Goal: Information Seeking & Learning: Learn about a topic

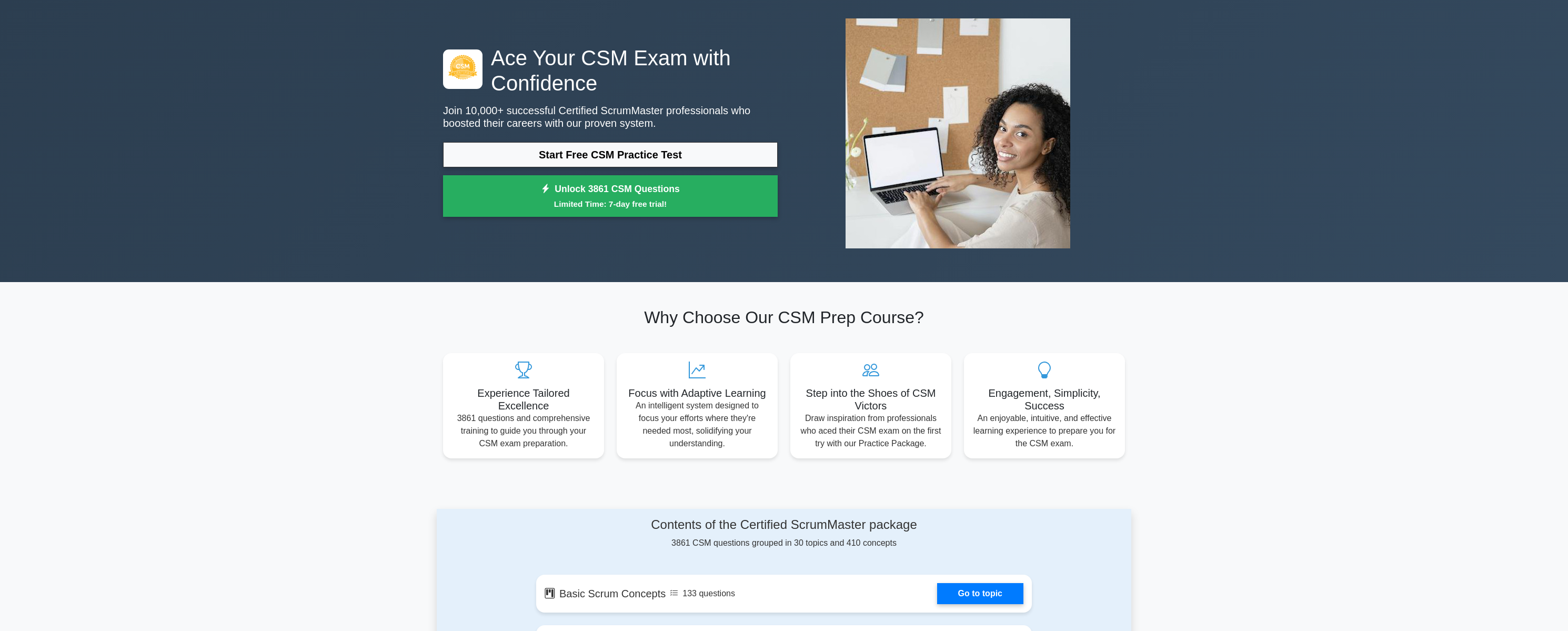
scroll to position [142, 0]
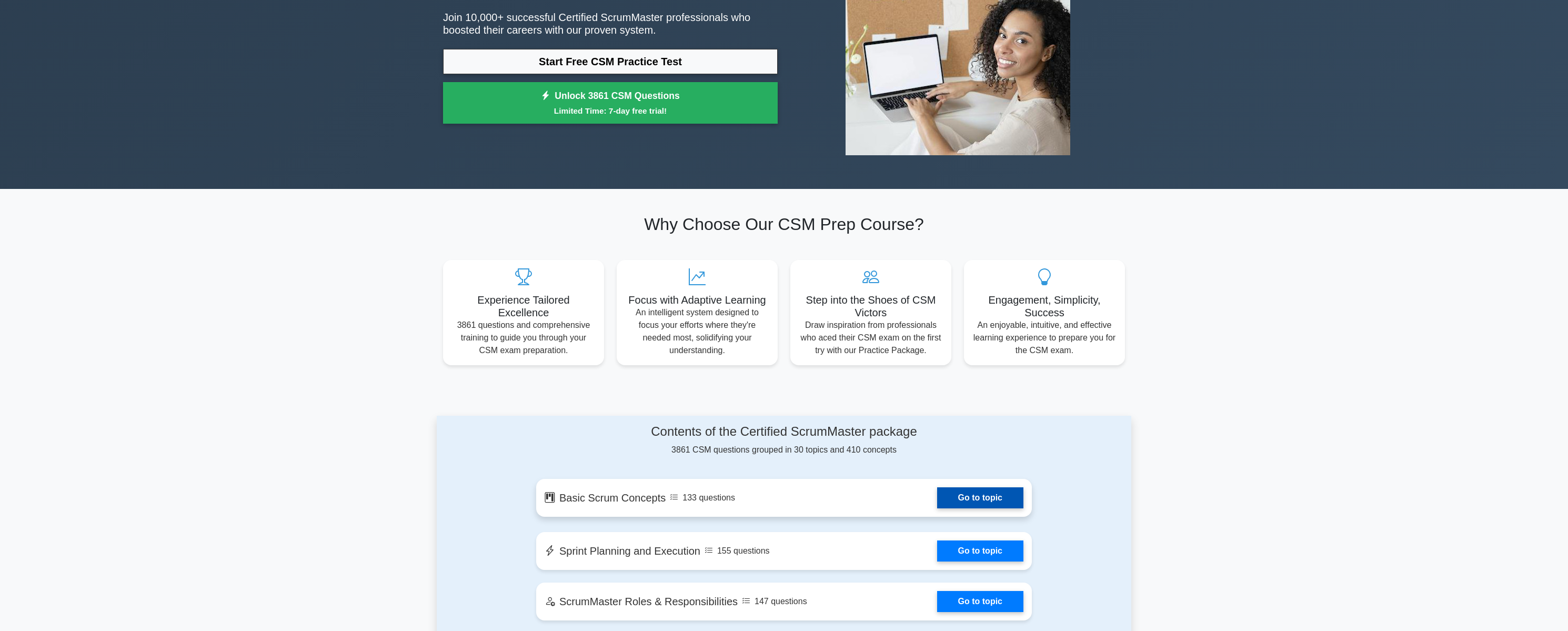
click at [965, 502] on link "Go to topic" at bounding box center [980, 498] width 87 height 21
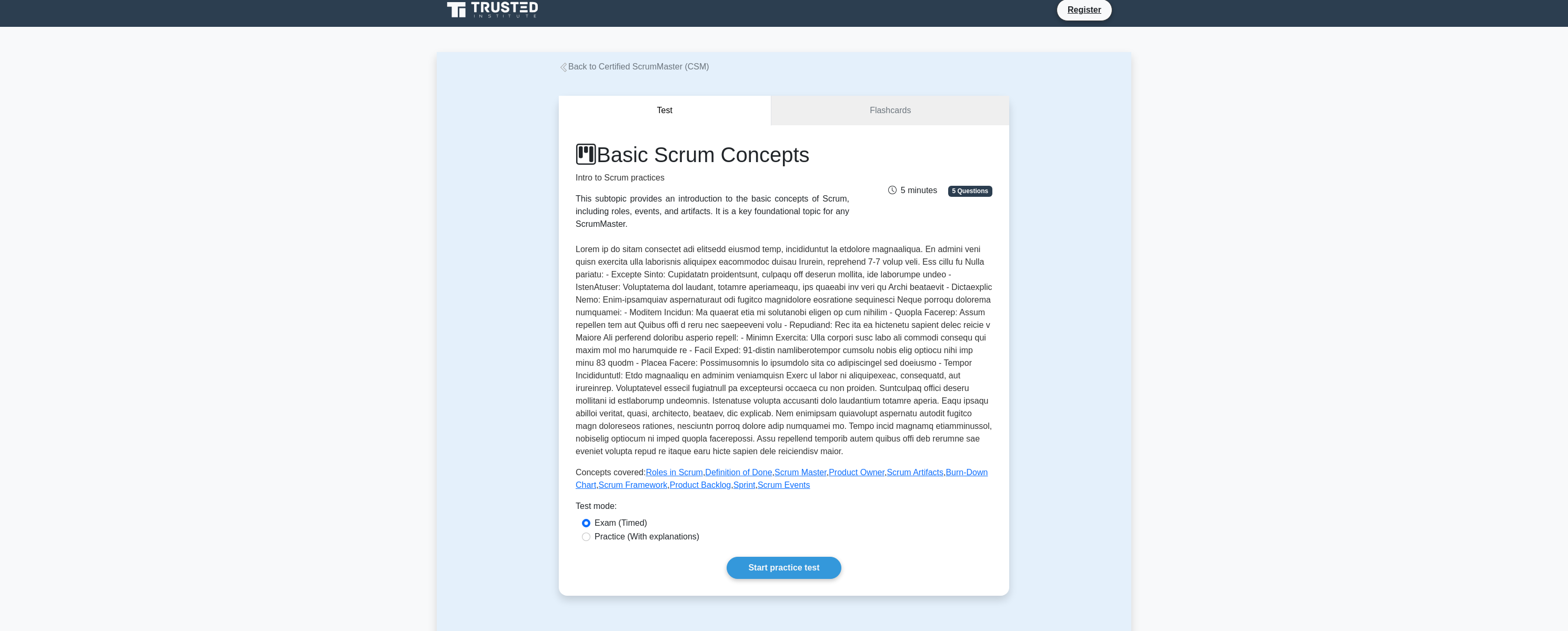
click at [639, 538] on label "Practice (With explanations)" at bounding box center [646, 537] width 105 height 13
click at [590, 538] on input "Practice (With explanations)" at bounding box center [585, 537] width 8 height 8
radio input "true"
click at [793, 569] on link "Start practice test" at bounding box center [784, 568] width 114 height 22
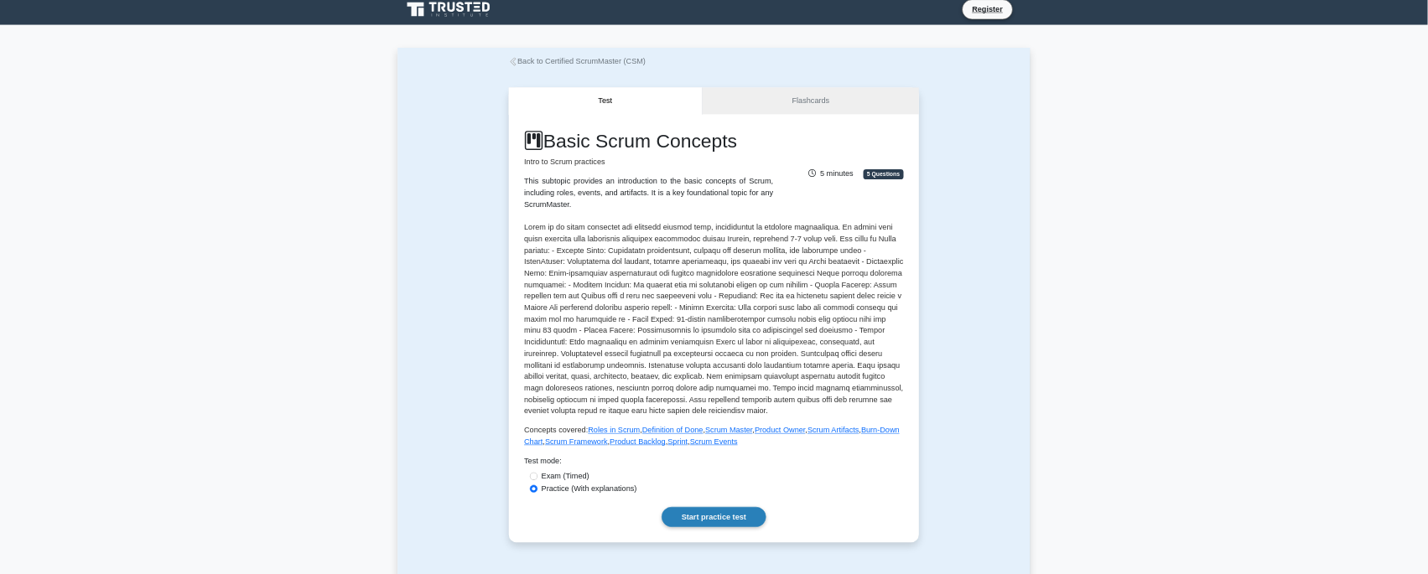
scroll to position [11, 0]
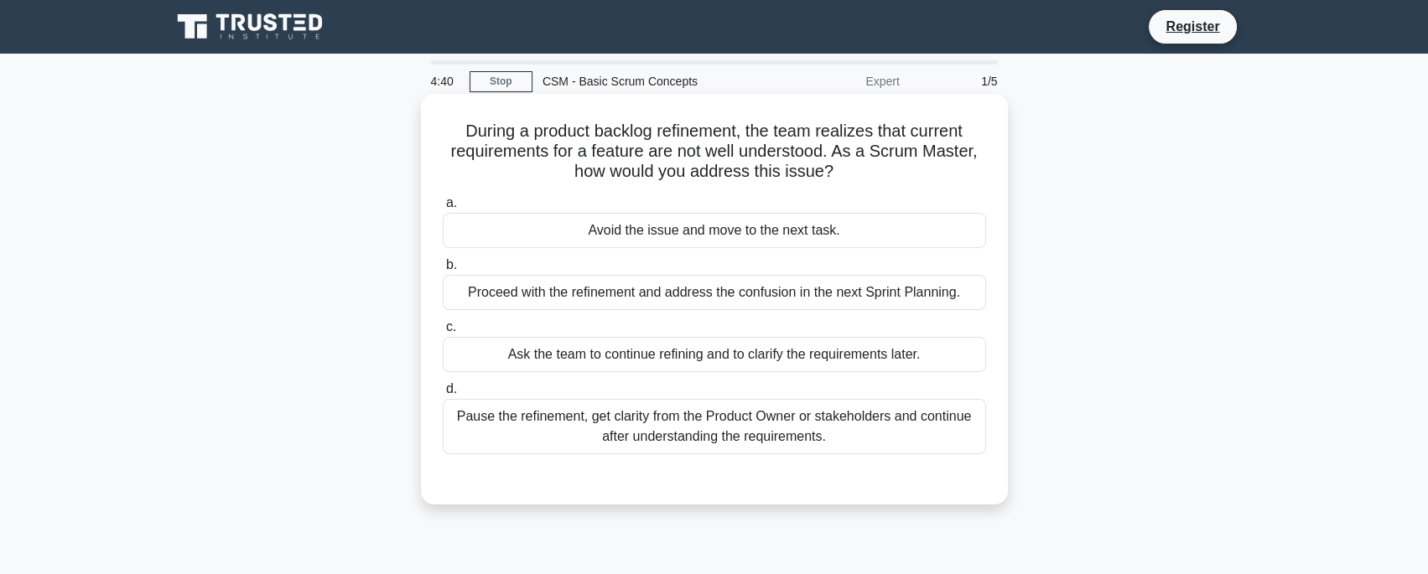
click at [568, 123] on h5 "During a product backlog refinement, the team realizes that current requirement…" at bounding box center [714, 152] width 547 height 62
drag, startPoint x: 722, startPoint y: 137, endPoint x: 860, endPoint y: 132, distance: 138.4
click at [860, 132] on h5 "During a product backlog refinement, the team realizes that current requirement…" at bounding box center [714, 152] width 547 height 62
click at [613, 359] on div "Ask the team to continue refining and to clarify the requirements later." at bounding box center [714, 354] width 543 height 35
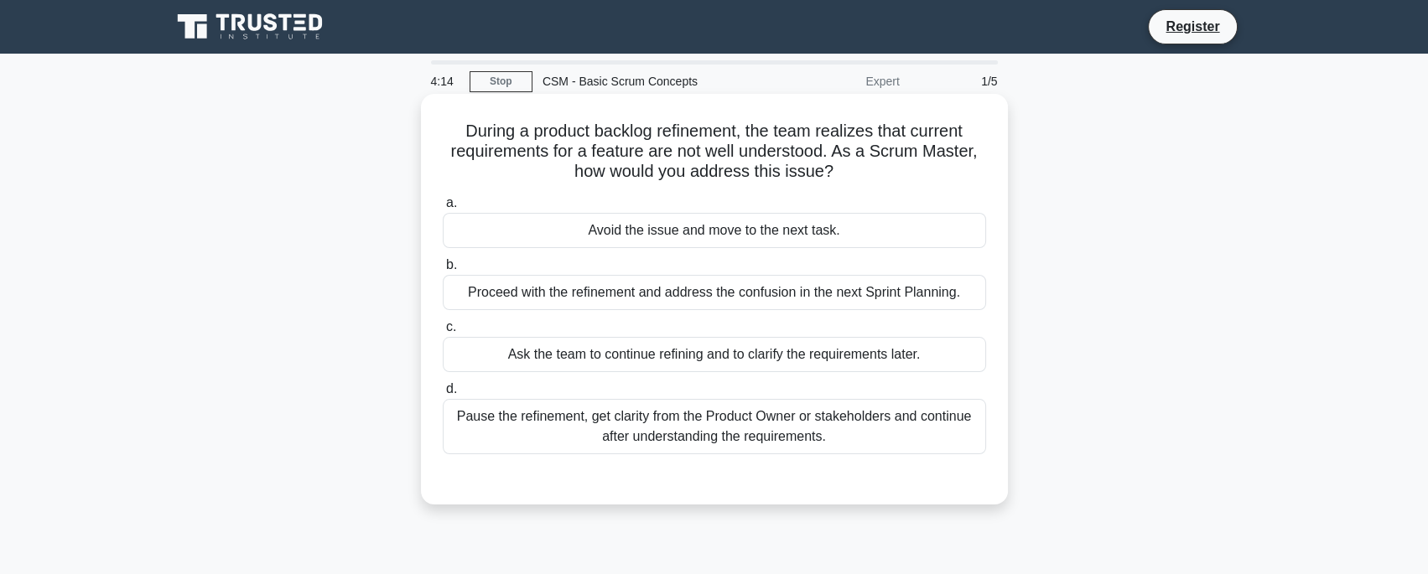
click at [443, 333] on input "c. Ask the team to continue refining and to clarify the requirements later." at bounding box center [443, 327] width 0 height 11
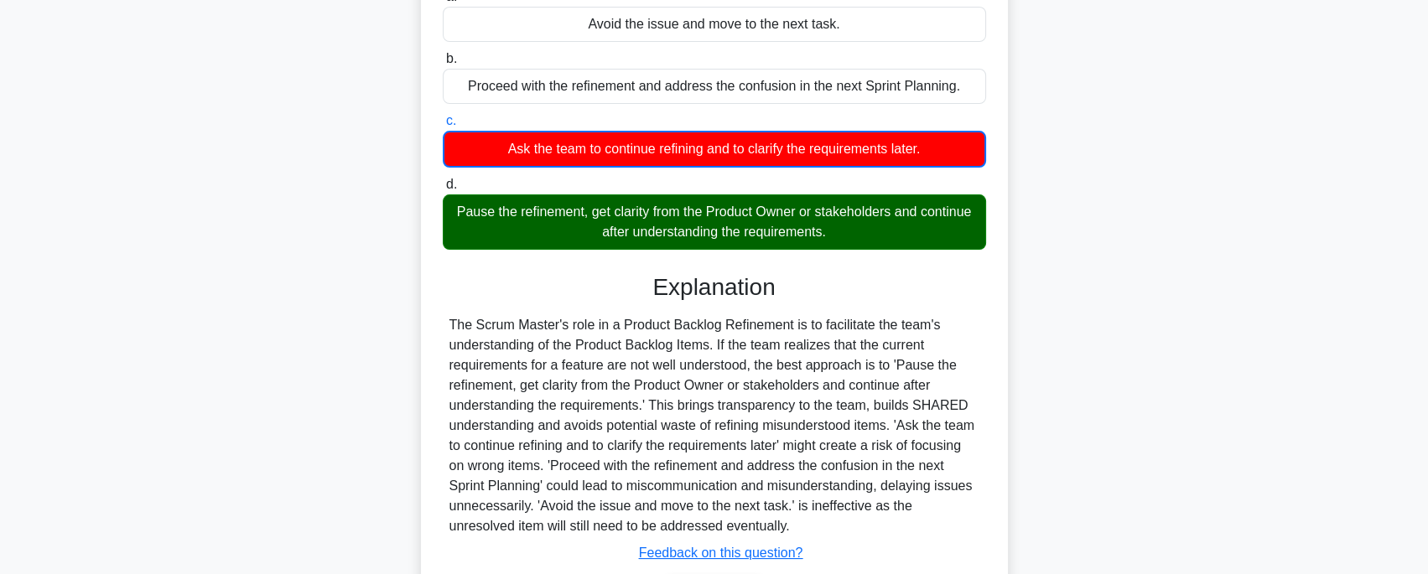
scroll to position [331, 0]
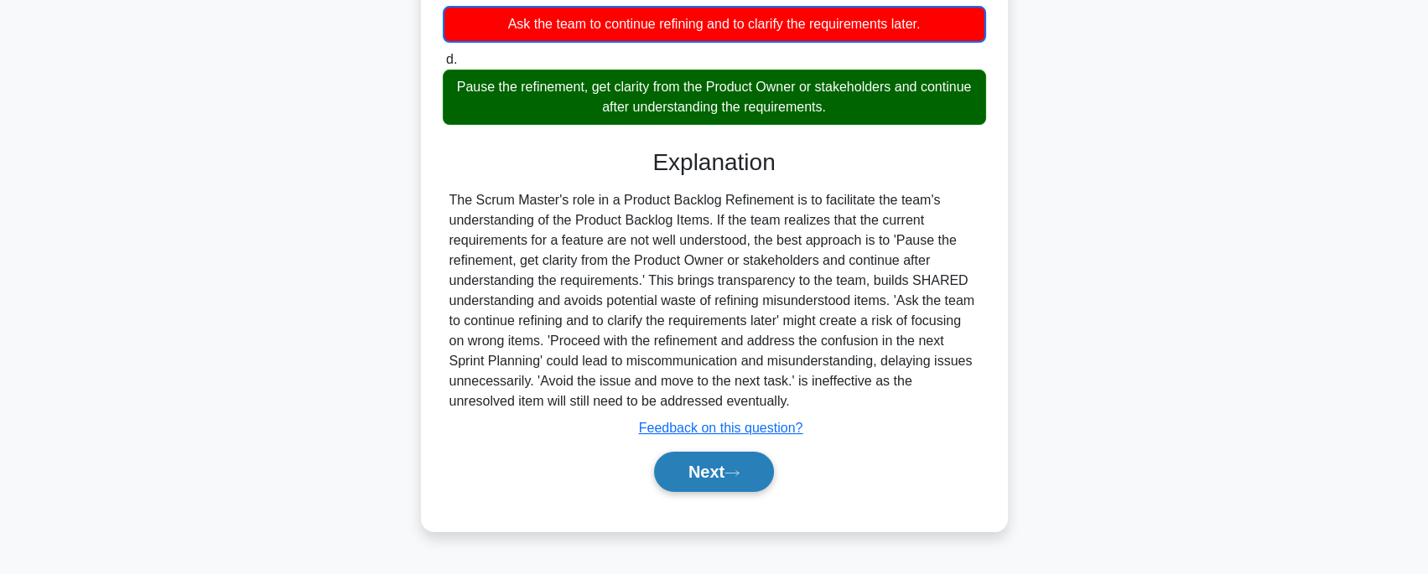
click at [714, 485] on button "Next" at bounding box center [714, 472] width 120 height 40
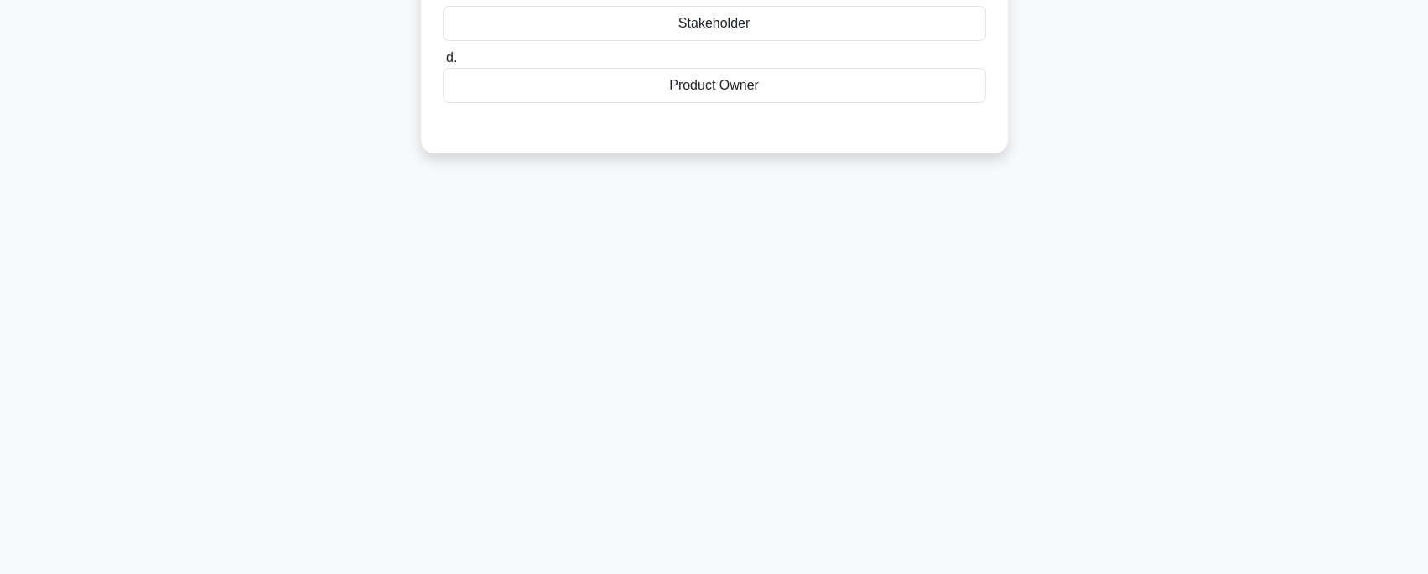
scroll to position [0, 0]
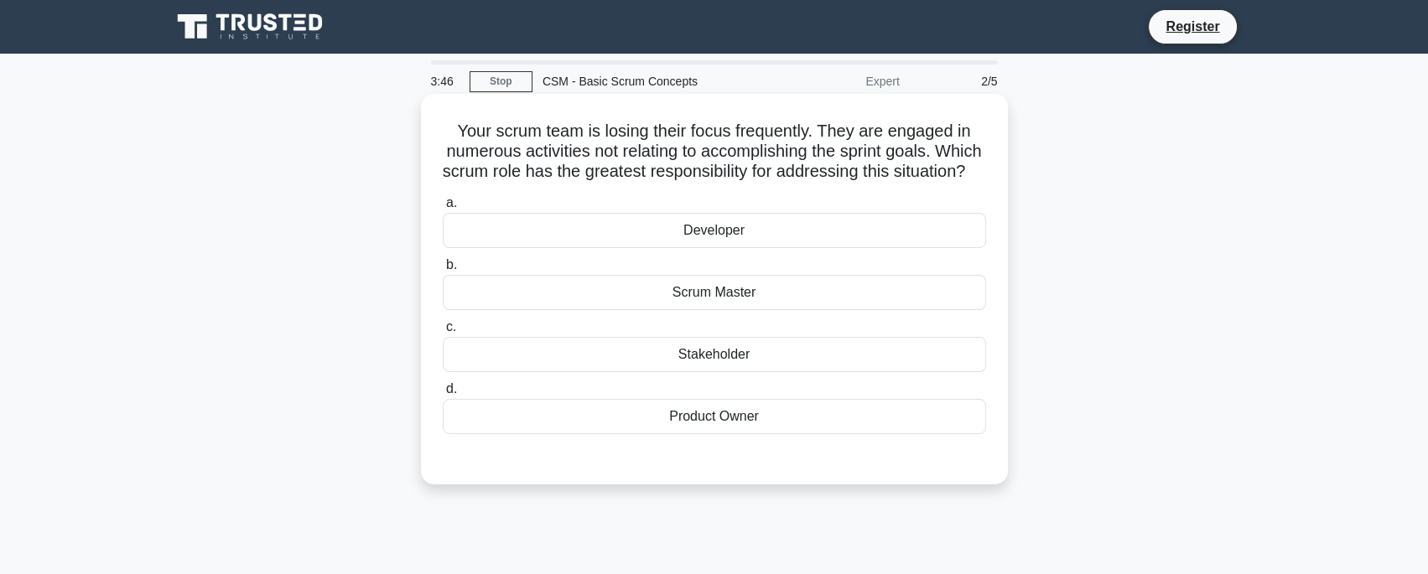
click at [627, 310] on div "Scrum Master" at bounding box center [714, 292] width 543 height 35
click at [443, 271] on input "b. Scrum Master" at bounding box center [443, 265] width 0 height 11
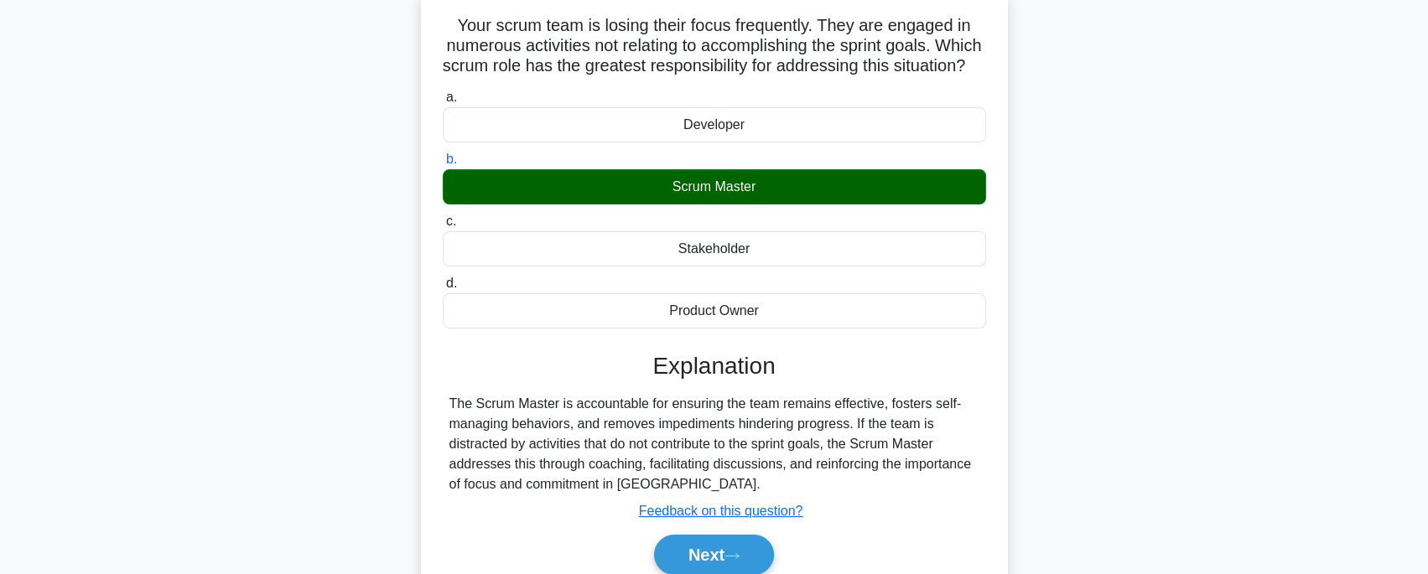
scroll to position [205, 0]
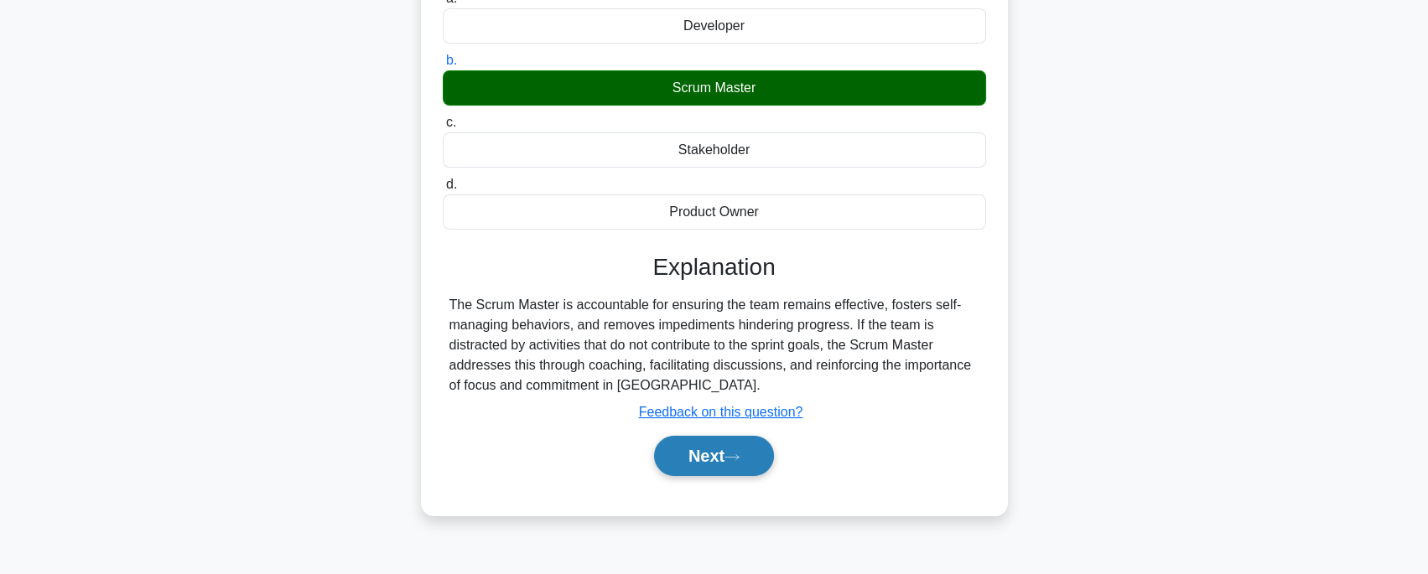
click at [739, 461] on button "Next" at bounding box center [714, 456] width 120 height 40
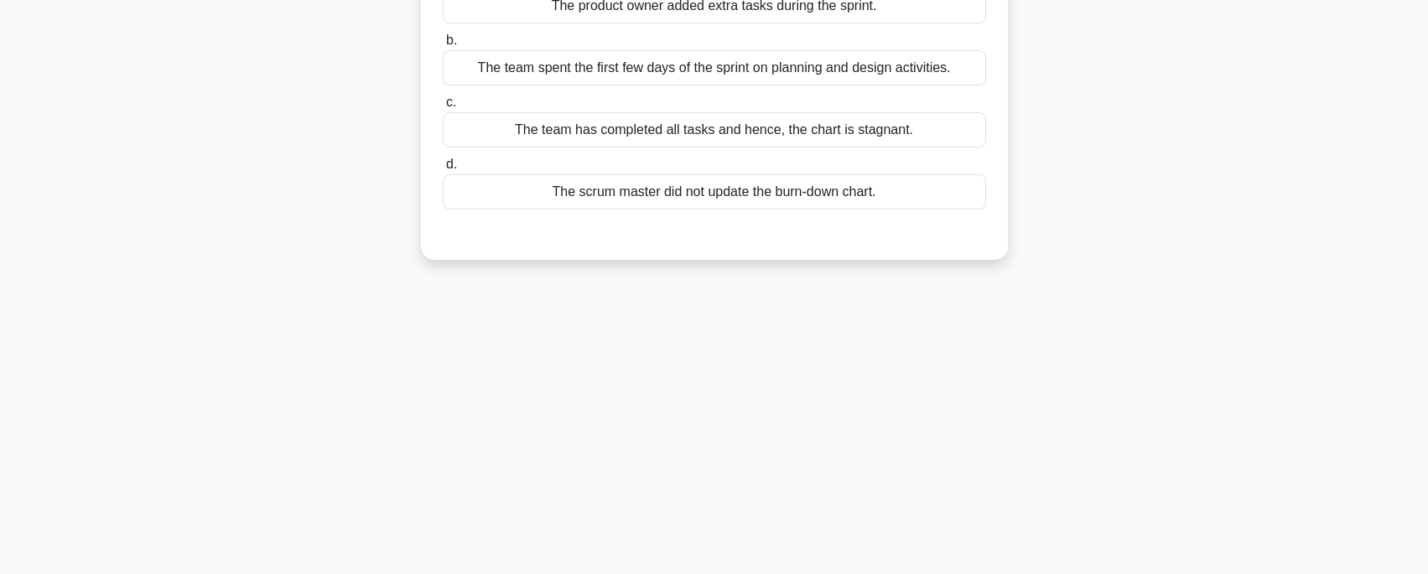
scroll to position [0, 0]
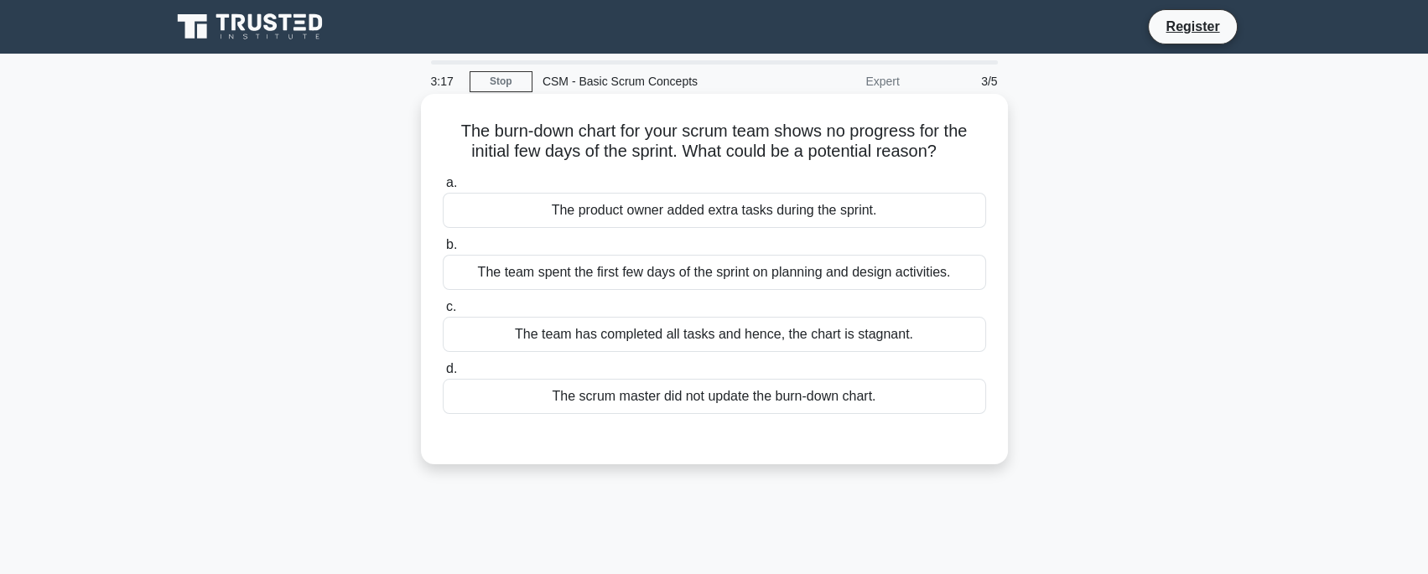
click at [571, 279] on div "The team spent the first few days of the sprint on planning and design activiti…" at bounding box center [714, 272] width 543 height 35
click at [443, 251] on input "b. The team spent the first few days of the sprint on planning and design activ…" at bounding box center [443, 245] width 0 height 11
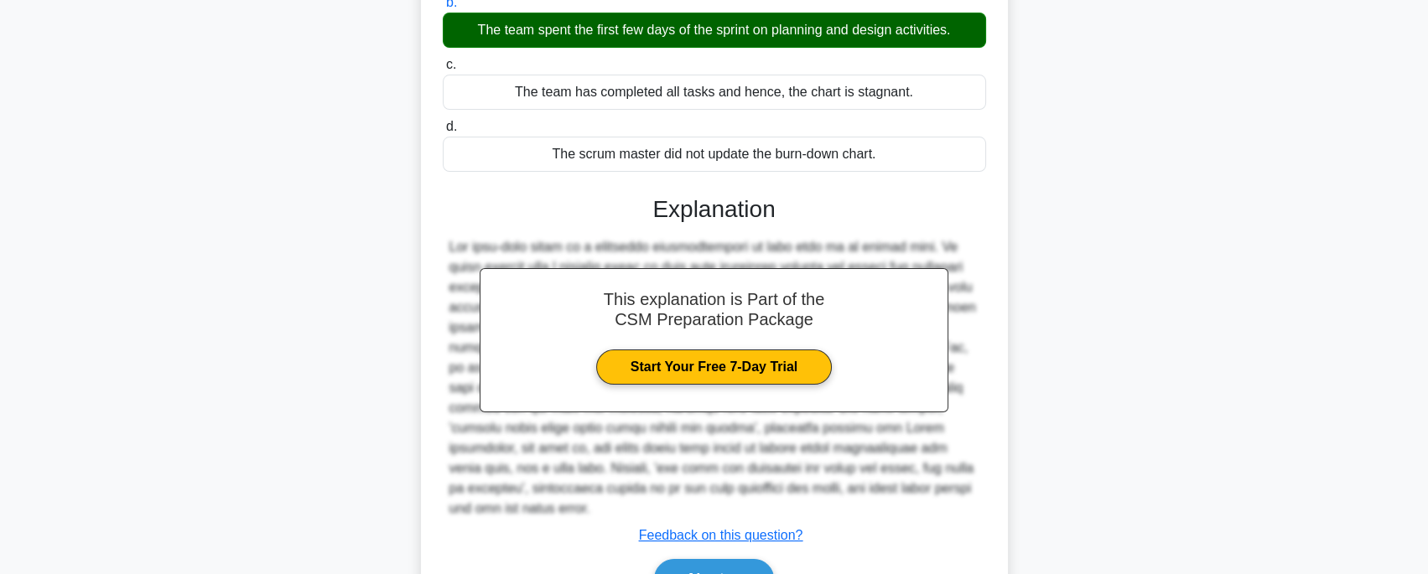
scroll to position [335, 0]
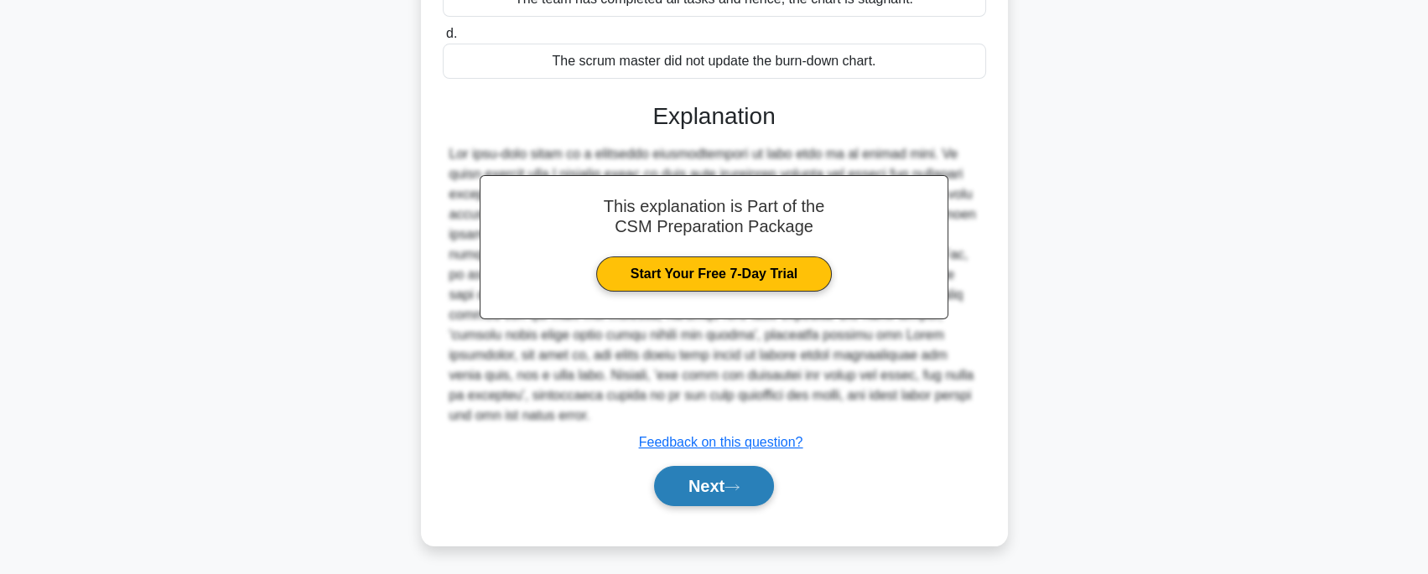
click at [703, 471] on button "Next" at bounding box center [714, 486] width 120 height 40
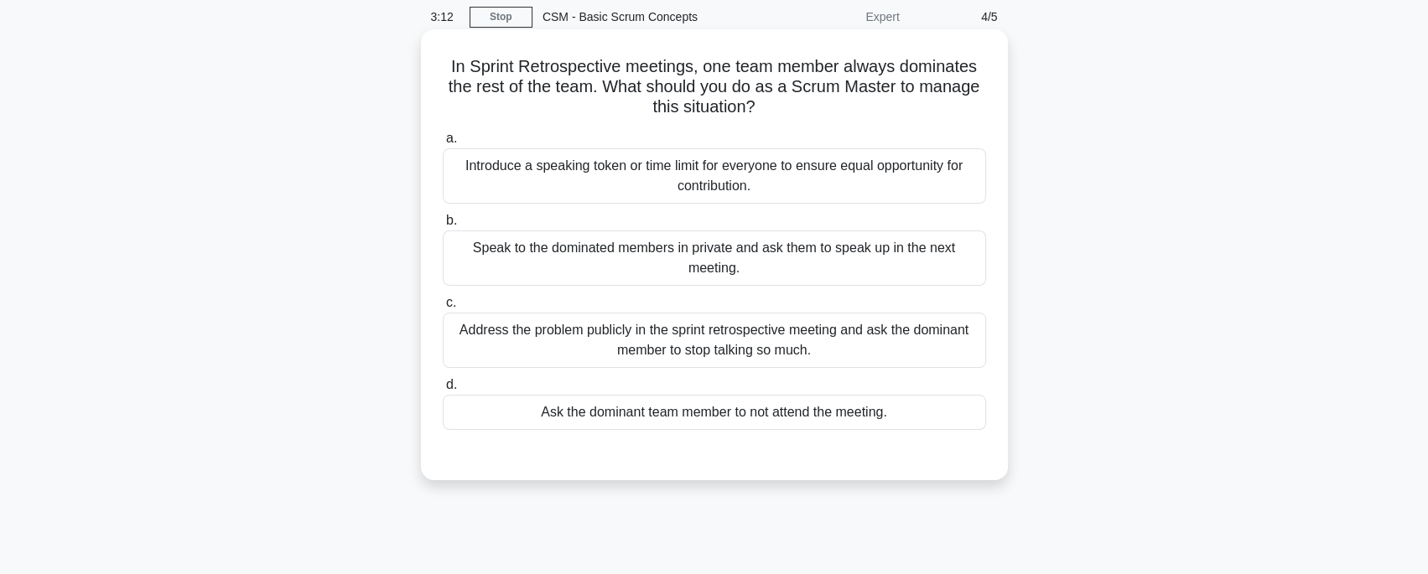
scroll to position [52, 0]
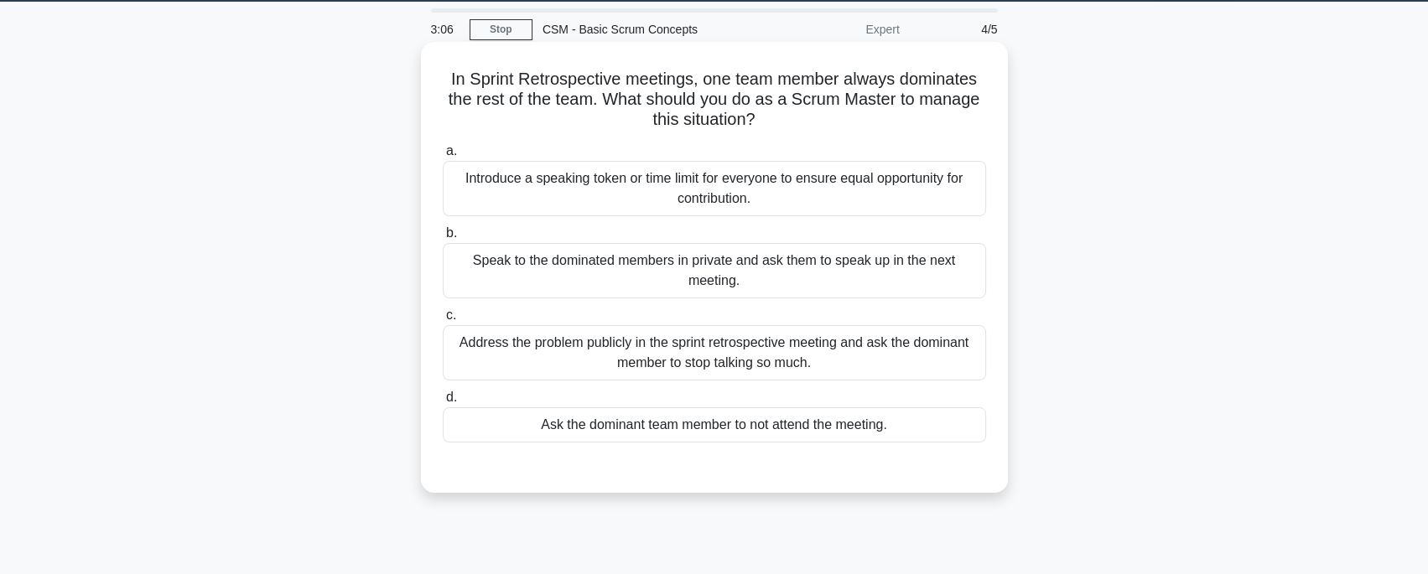
click at [909, 75] on h5 "In Sprint Retrospective meetings, one team member always dominates the rest of …" at bounding box center [714, 100] width 547 height 62
click at [736, 123] on h5 "In Sprint Retrospective meetings, one team member always dominates the rest of …" at bounding box center [714, 100] width 547 height 62
click at [529, 200] on div "Introduce a speaking token or time limit for everyone to ensure equal opportuni…" at bounding box center [714, 188] width 543 height 55
click at [443, 157] on input "a. Introduce a speaking token or time limit for everyone to ensure equal opport…" at bounding box center [443, 151] width 0 height 11
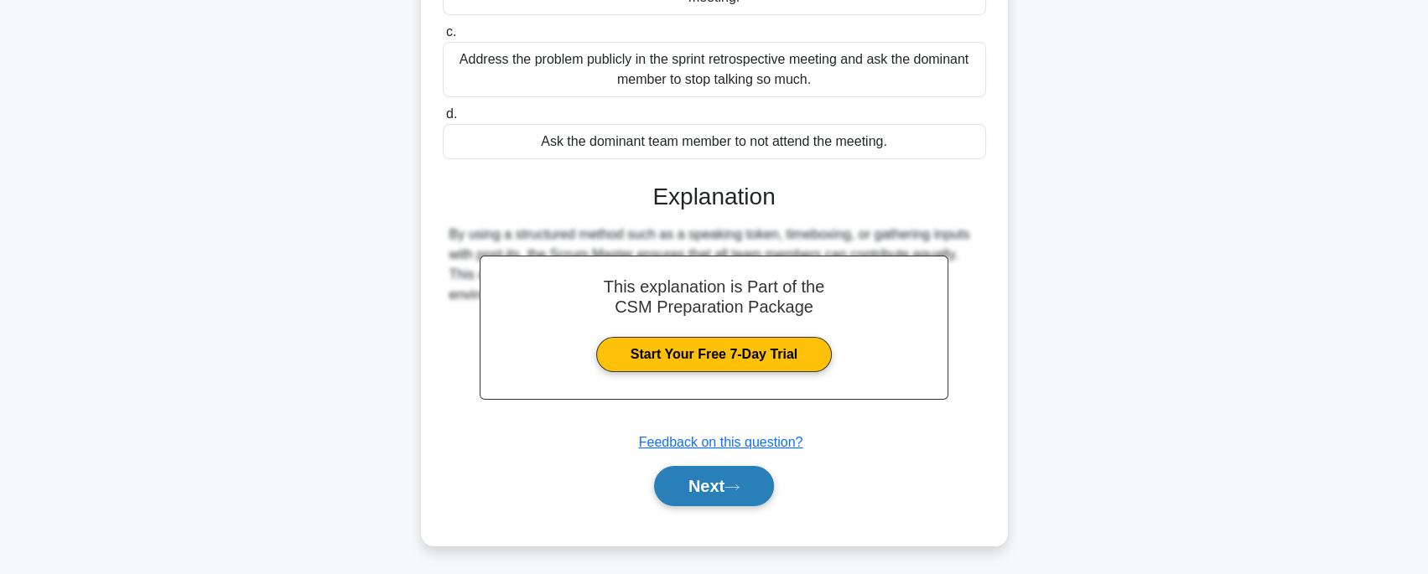
click at [714, 482] on button "Next" at bounding box center [714, 486] width 120 height 40
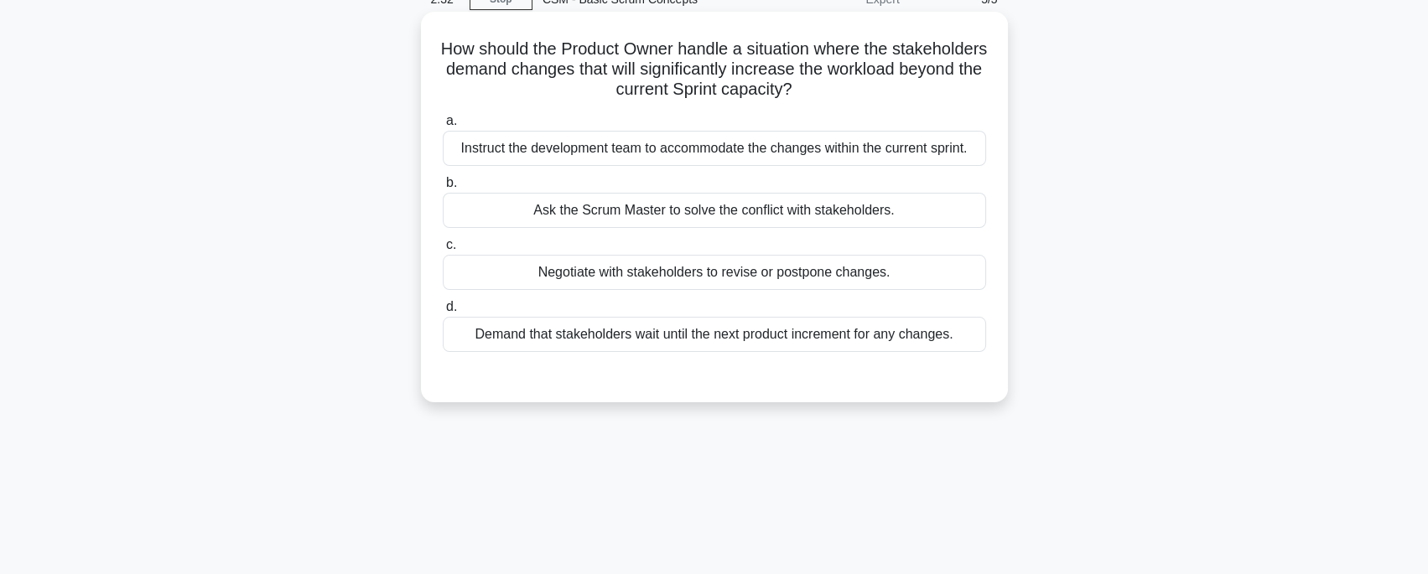
scroll to position [0, 0]
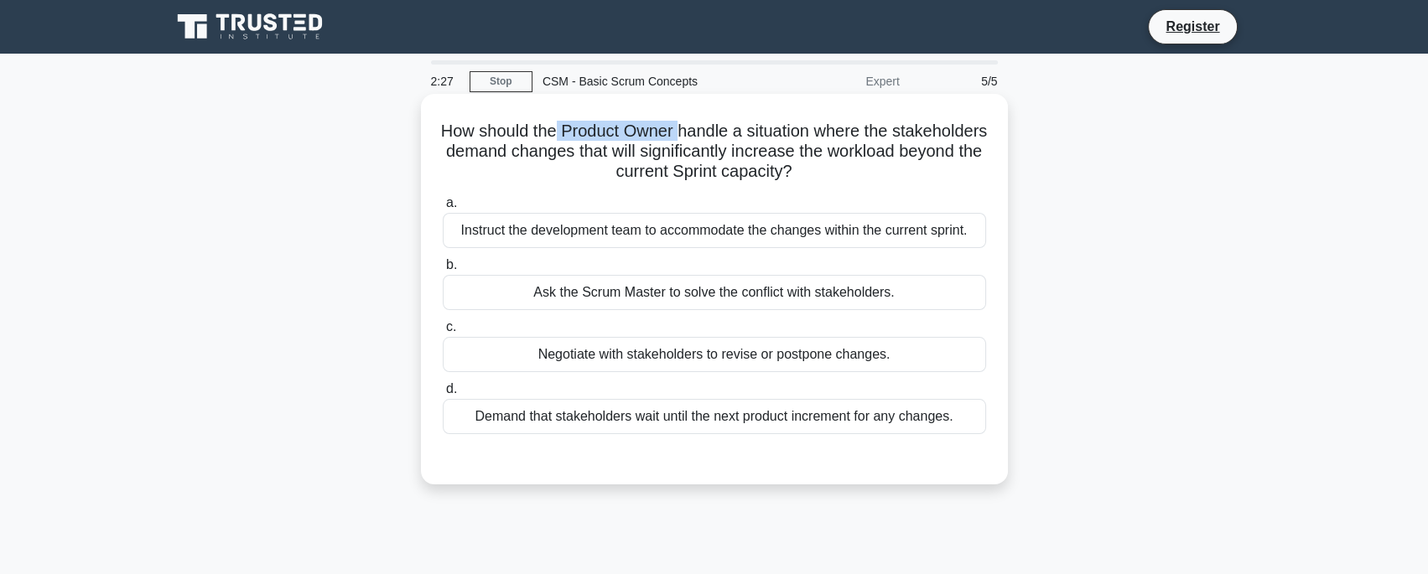
drag, startPoint x: 555, startPoint y: 133, endPoint x: 676, endPoint y: 137, distance: 120.8
click at [676, 137] on h5 "How should the Product Owner handle a situation where the stakeholders demand c…" at bounding box center [714, 152] width 547 height 62
click at [480, 158] on h5 "How should the Product Owner handle a situation where the stakeholders demand c…" at bounding box center [714, 152] width 547 height 62
click at [623, 191] on div "a. Instruct the development team to accommodate the changes within the current …" at bounding box center [714, 313] width 563 height 248
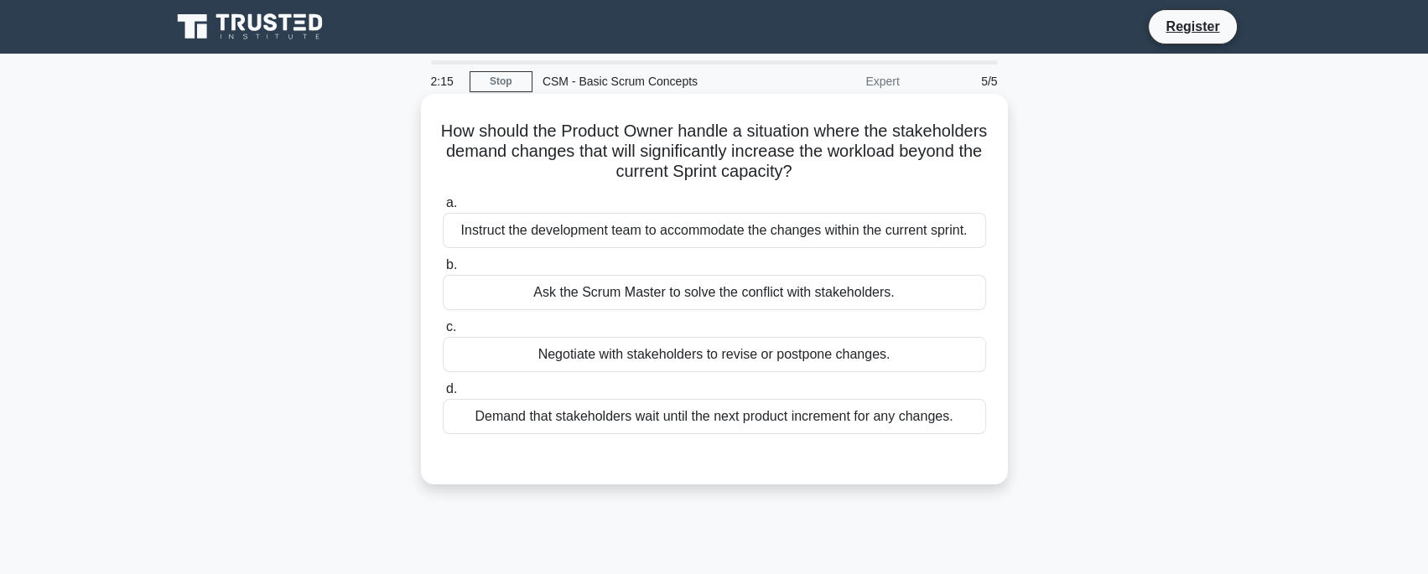
click at [463, 156] on h5 "How should the Product Owner handle a situation where the stakeholders demand c…" at bounding box center [714, 152] width 547 height 62
click at [679, 424] on div "Demand that stakeholders wait until the next product increment for any changes." at bounding box center [714, 416] width 543 height 35
click at [443, 395] on input "d. Demand that stakeholders wait until the next product increment for any chang…" at bounding box center [443, 389] width 0 height 11
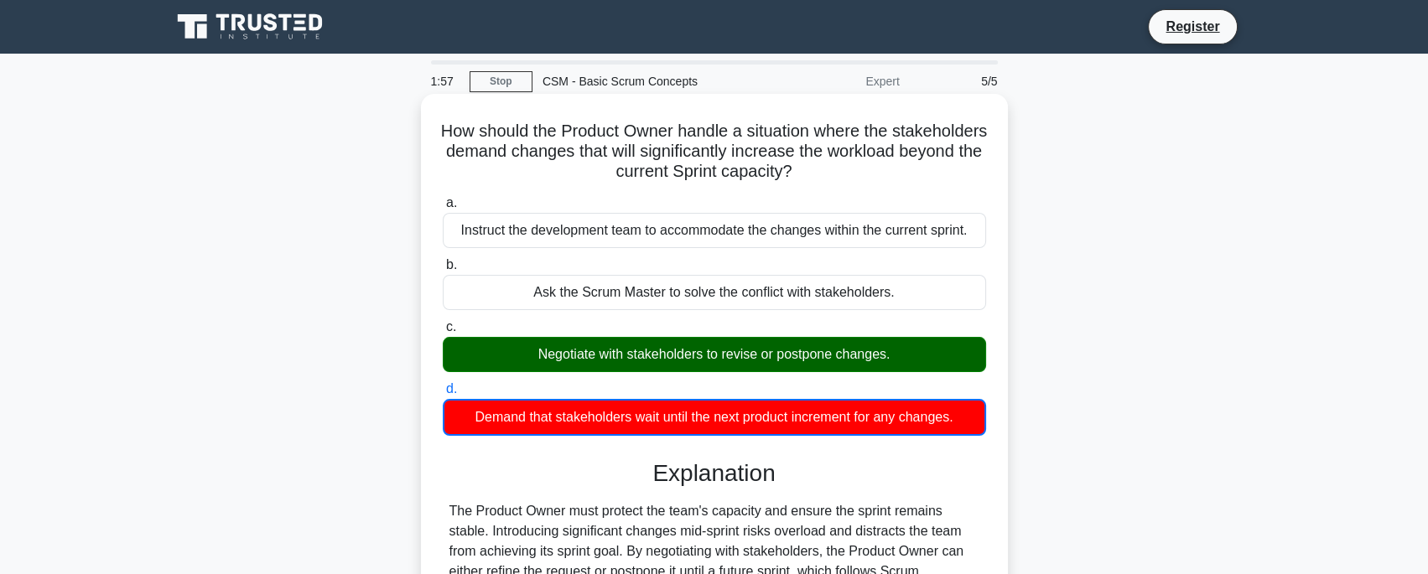
click at [769, 356] on div "Negotiate with stakeholders to revise or postpone changes." at bounding box center [714, 354] width 543 height 35
click at [443, 333] on input "c. Negotiate with stakeholders to revise or postpone changes." at bounding box center [443, 327] width 0 height 11
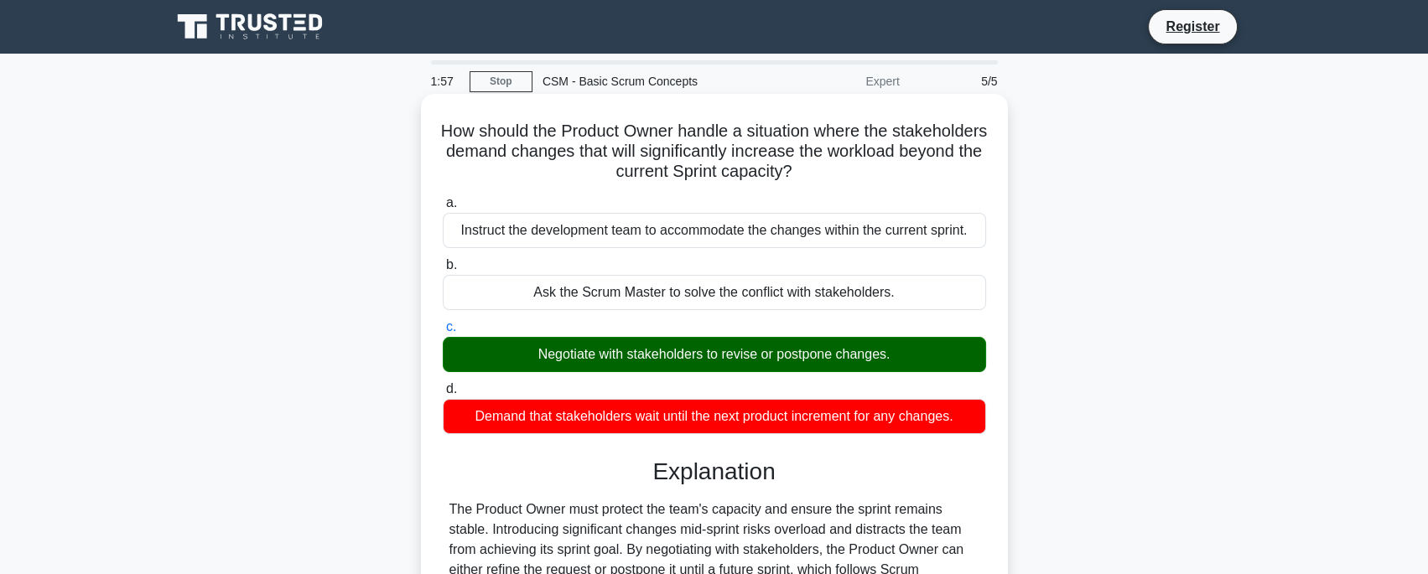
click at [769, 356] on div "Negotiate with stakeholders to revise or postpone changes." at bounding box center [714, 354] width 543 height 35
click at [443, 333] on input "c. Negotiate with stakeholders to revise or postpone changes." at bounding box center [443, 327] width 0 height 11
click at [769, 356] on div "Negotiate with stakeholders to revise or postpone changes." at bounding box center [714, 354] width 543 height 35
click at [443, 333] on input "c. Negotiate with stakeholders to revise or postpone changes." at bounding box center [443, 327] width 0 height 11
copy div "Negotiate with stakeholders to revise or postpone changes."
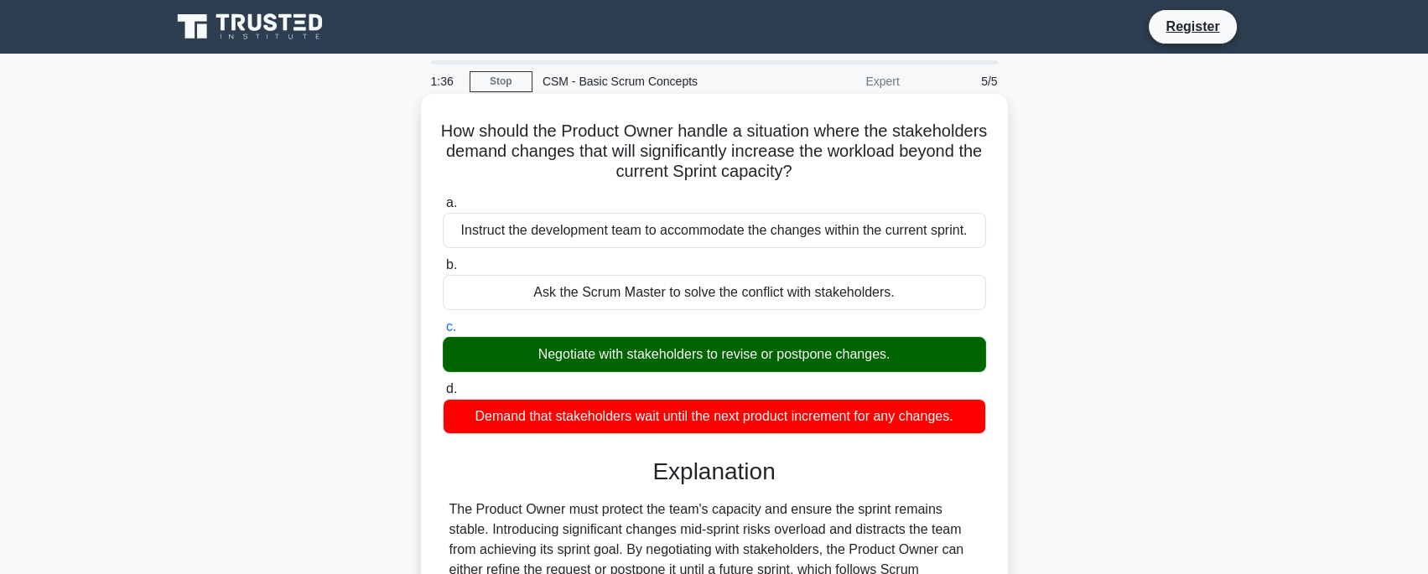
scroll to position [203, 0]
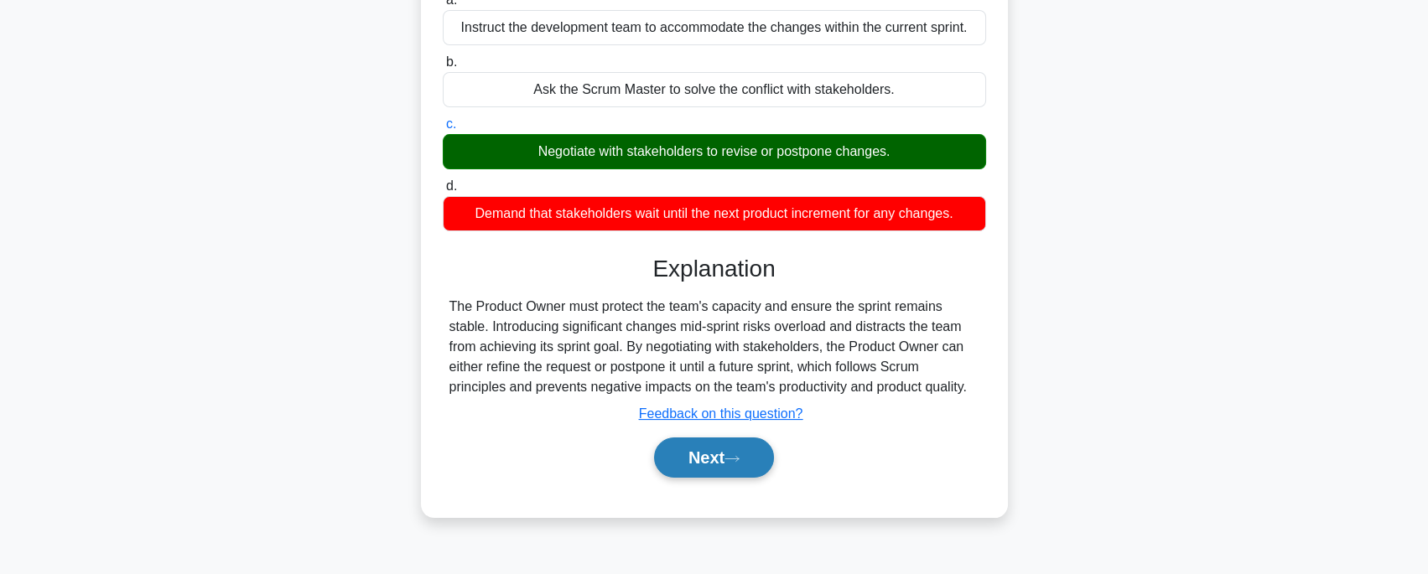
click at [698, 469] on button "Next" at bounding box center [714, 458] width 120 height 40
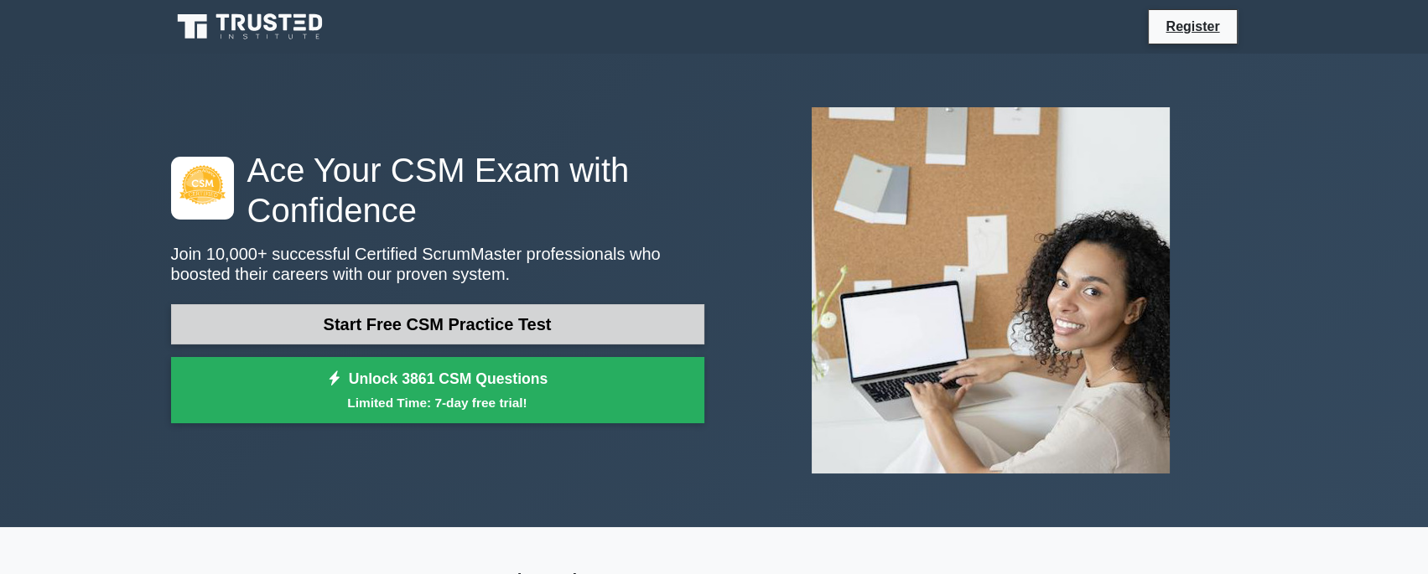
click at [386, 309] on link "Start Free CSM Practice Test" at bounding box center [437, 324] width 533 height 40
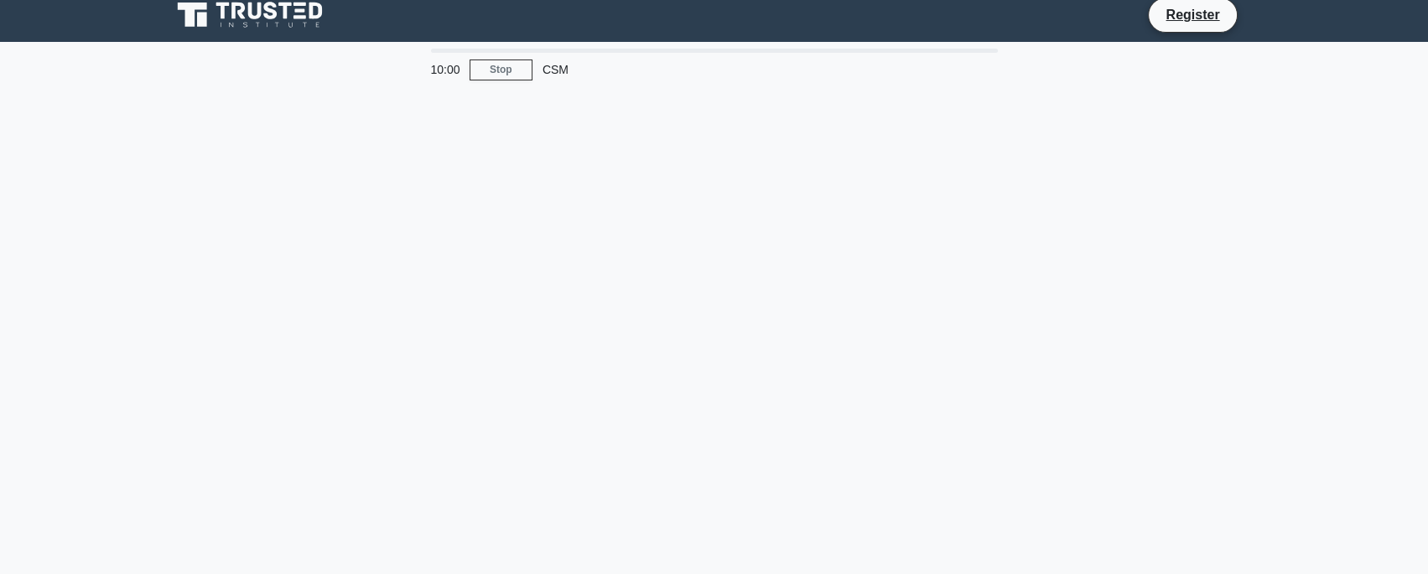
scroll to position [18, 0]
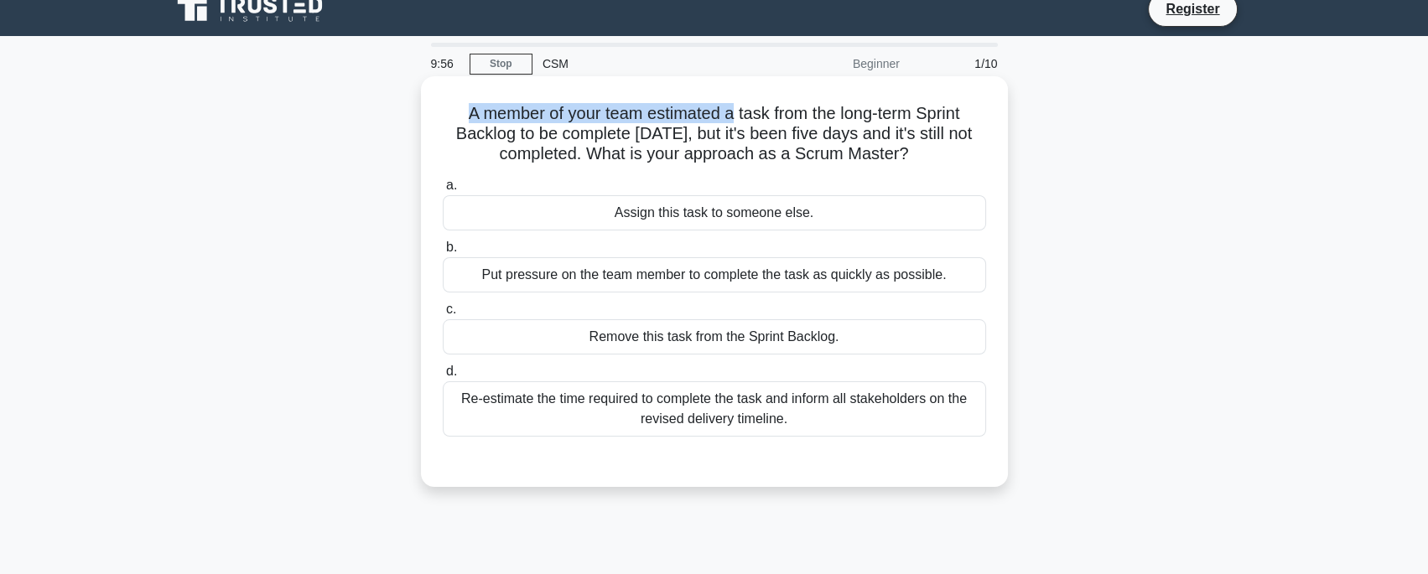
drag, startPoint x: 465, startPoint y: 114, endPoint x: 730, endPoint y: 121, distance: 265.0
click at [730, 121] on h5 "A member of your team estimated a task from the long-term Sprint Backlog to be …" at bounding box center [714, 134] width 547 height 62
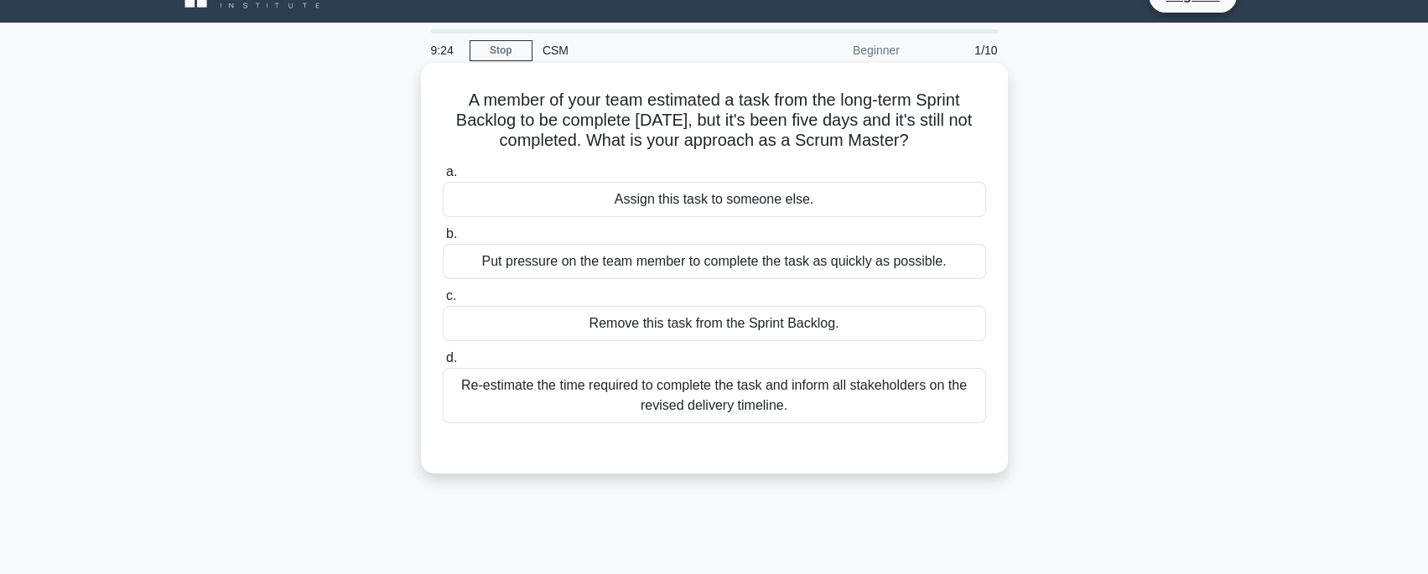
scroll to position [6, 0]
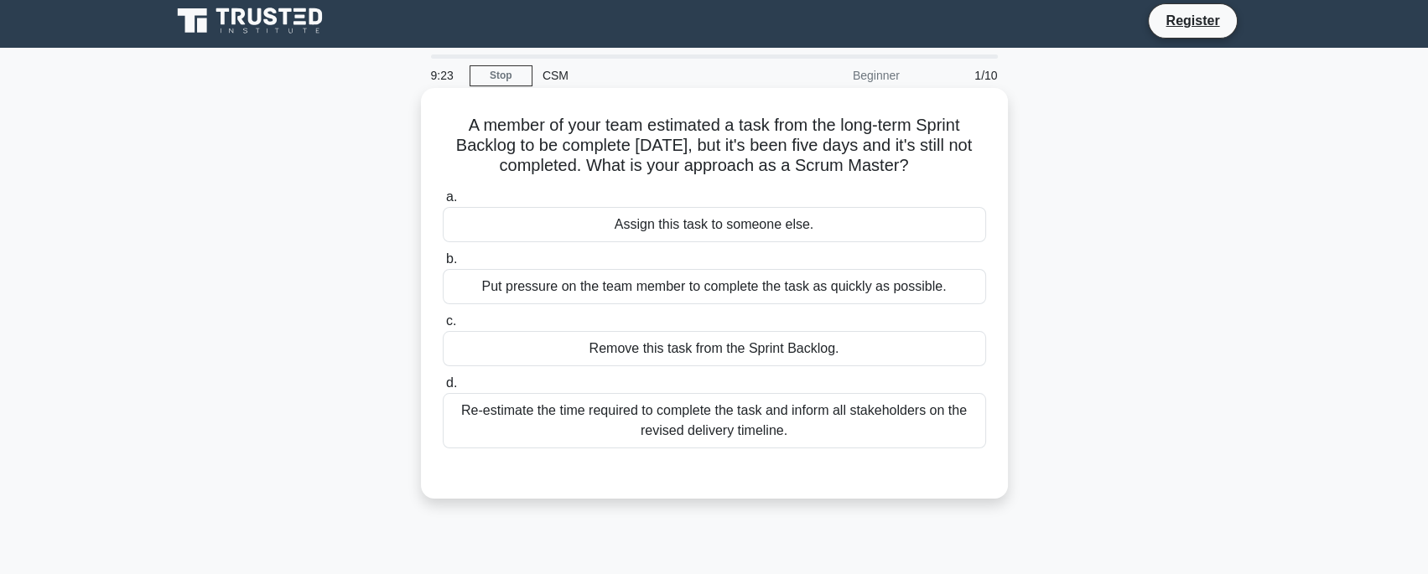
click at [613, 232] on div "Assign this task to someone else." at bounding box center [714, 224] width 543 height 35
click at [443, 203] on input "a. Assign this task to someone else." at bounding box center [443, 197] width 0 height 11
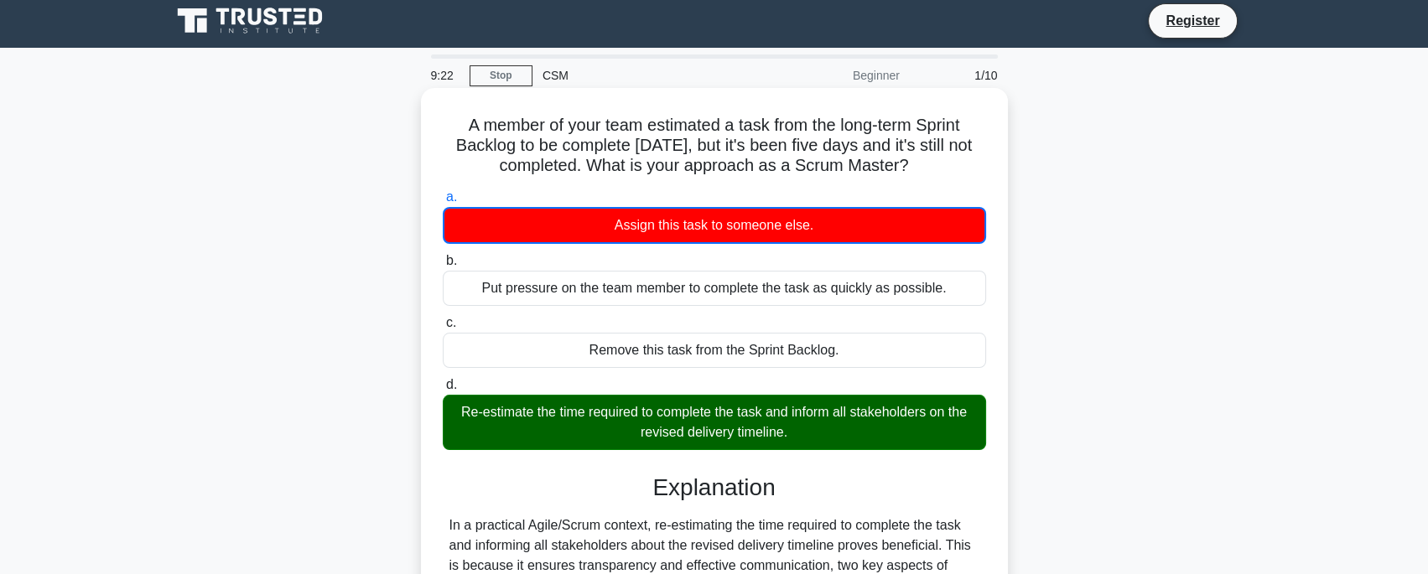
scroll to position [29, 0]
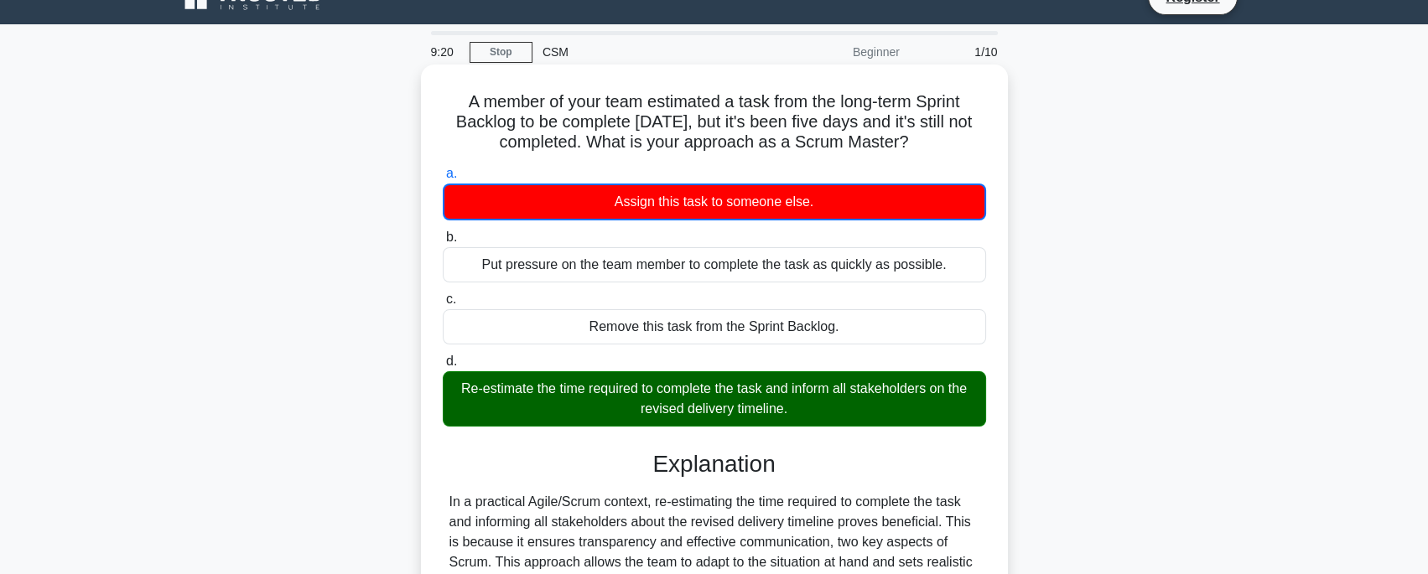
click at [555, 381] on div "Re-estimate the time required to complete the task and inform all stakeholders …" at bounding box center [714, 398] width 543 height 55
click at [443, 367] on input "d. Re-estimate the time required to complete the task and inform all stakeholde…" at bounding box center [443, 361] width 0 height 11
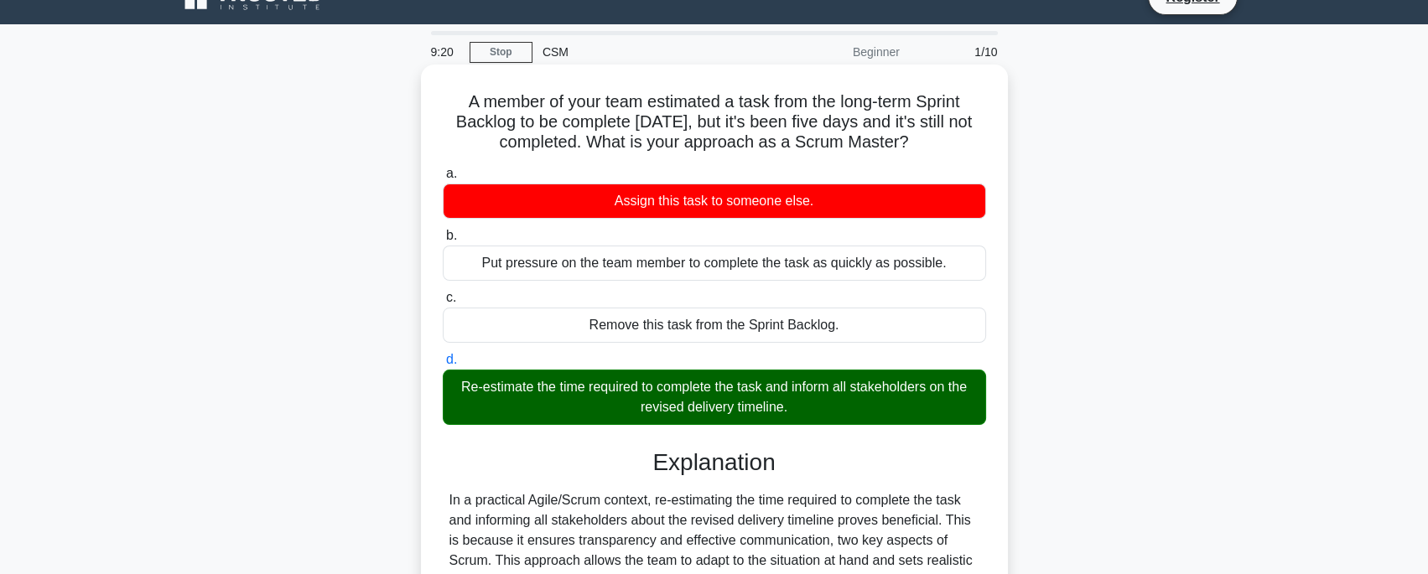
click at [555, 381] on div "Re-estimate the time required to complete the task and inform all stakeholders …" at bounding box center [714, 397] width 543 height 55
click at [443, 366] on input "d. Re-estimate the time required to complete the task and inform all stakeholde…" at bounding box center [443, 360] width 0 height 11
click at [555, 381] on div "Re-estimate the time required to complete the task and inform all stakeholders …" at bounding box center [714, 397] width 543 height 55
click at [443, 366] on input "d. Re-estimate the time required to complete the task and inform all stakeholde…" at bounding box center [443, 360] width 0 height 11
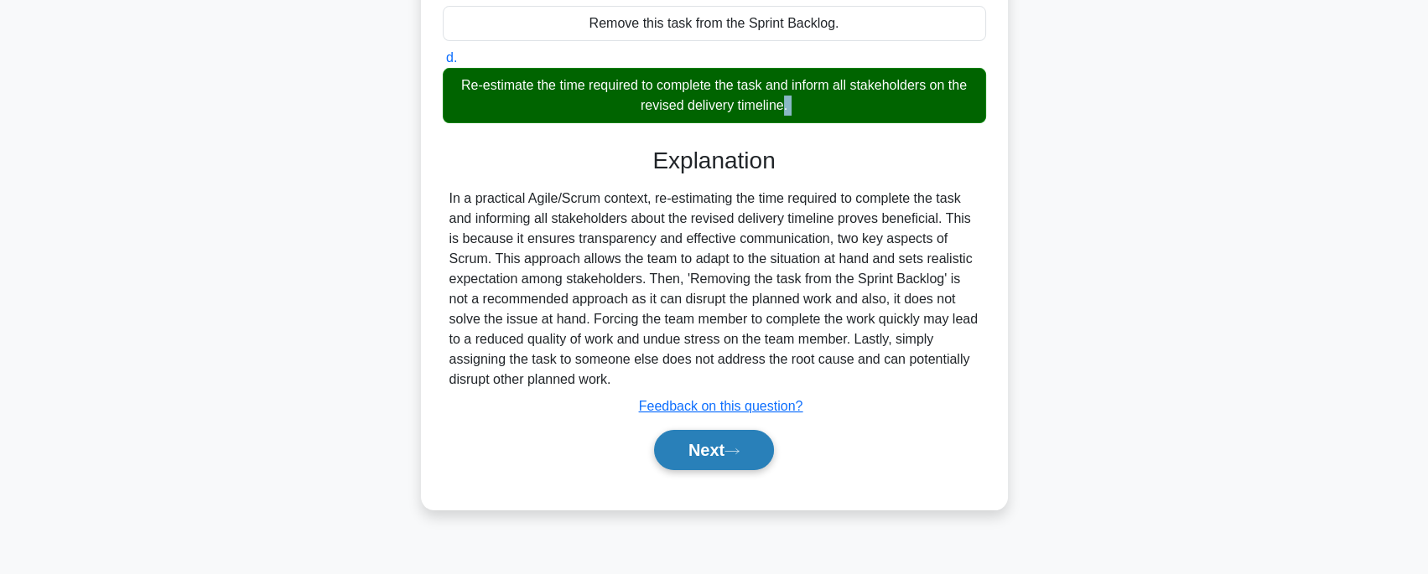
click at [735, 439] on button "Next" at bounding box center [714, 450] width 120 height 40
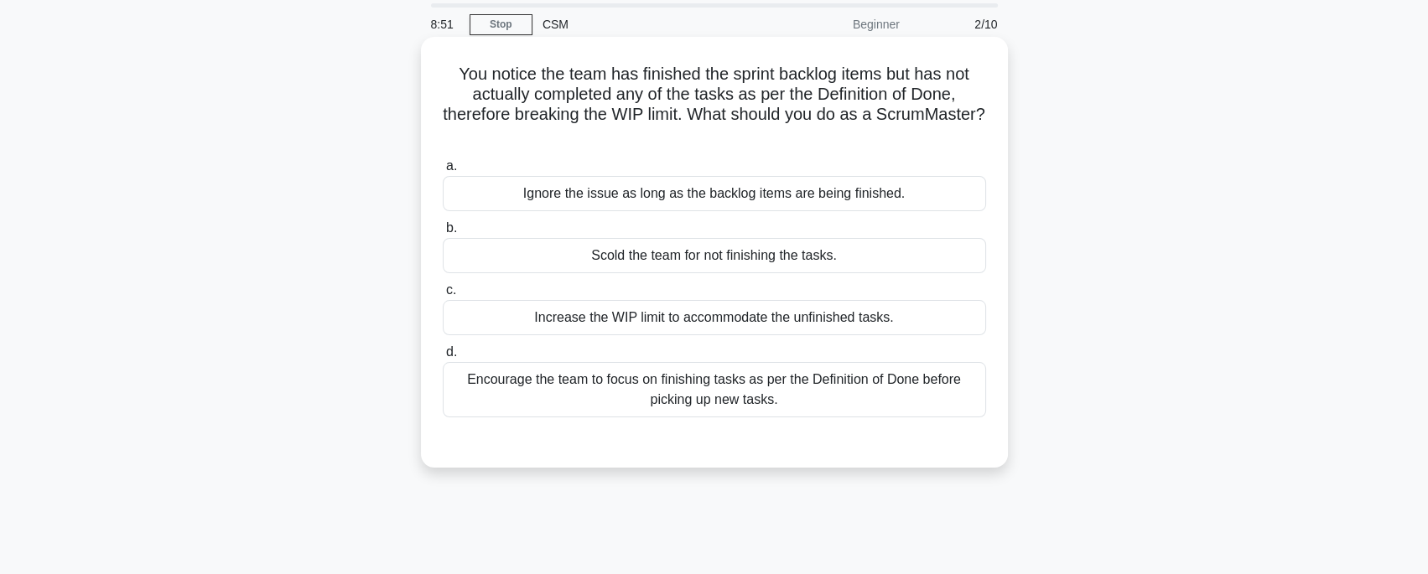
scroll to position [64, 0]
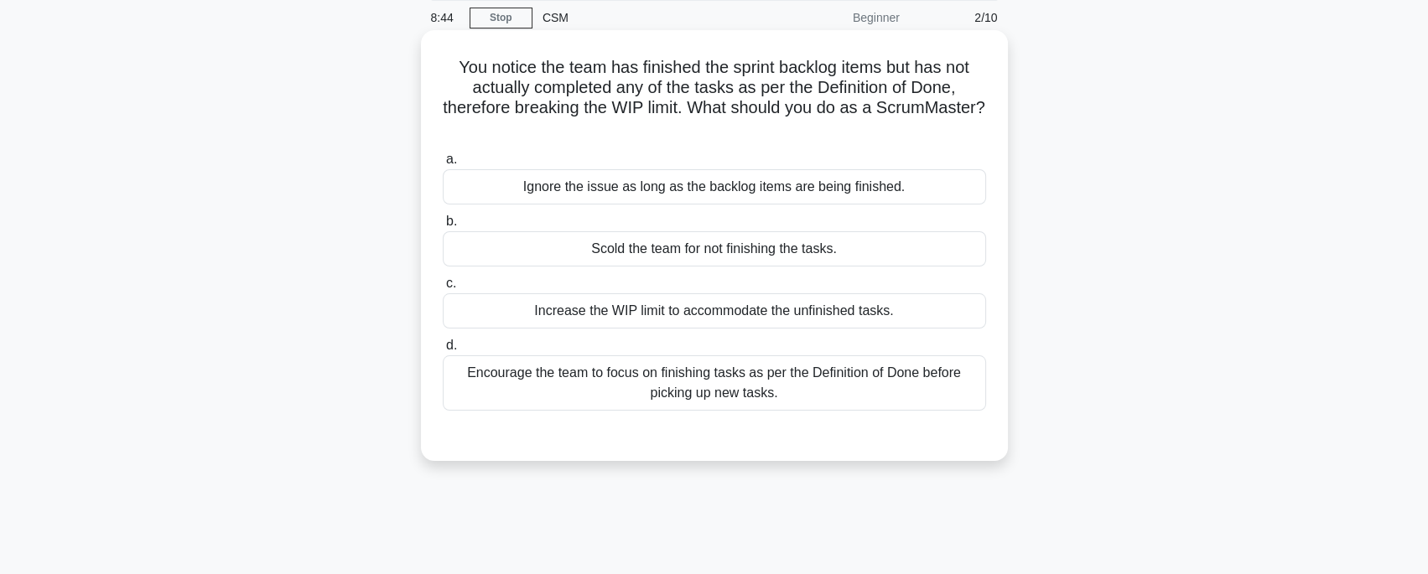
click at [758, 379] on div "Encourage the team to focus on finishing tasks as per the Definition of Done be…" at bounding box center [714, 383] width 543 height 55
click at [443, 351] on input "d. Encourage the team to focus on finishing tasks as per the Definition of Done…" at bounding box center [443, 345] width 0 height 11
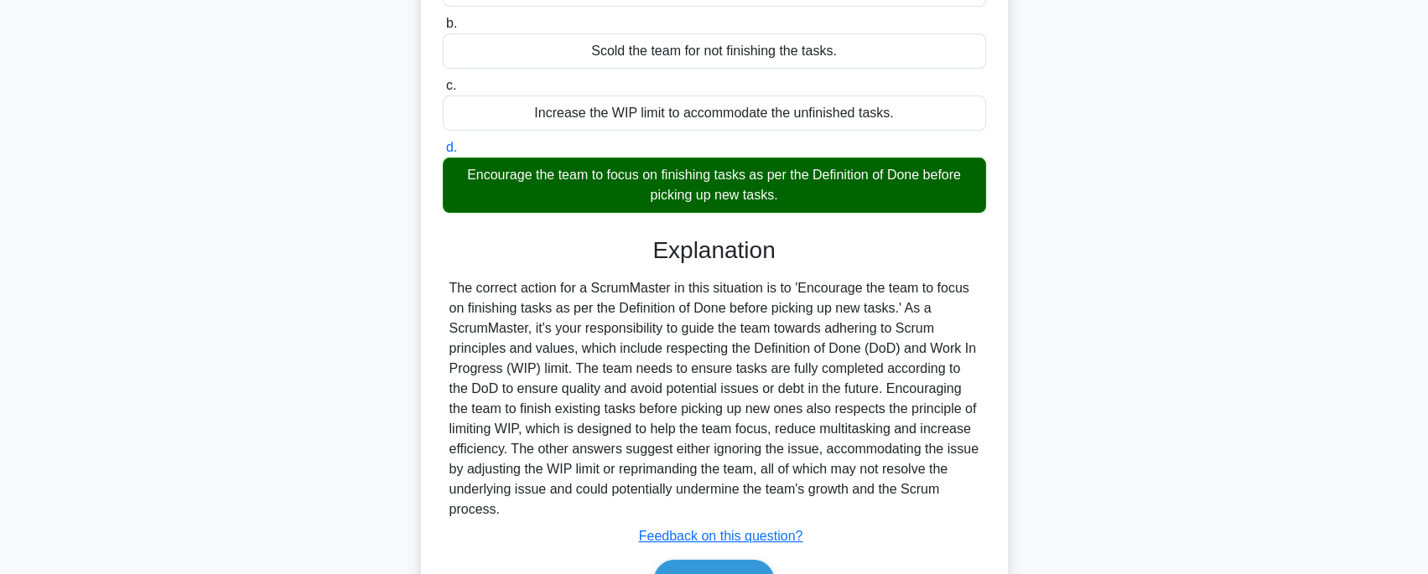
scroll to position [356, 0]
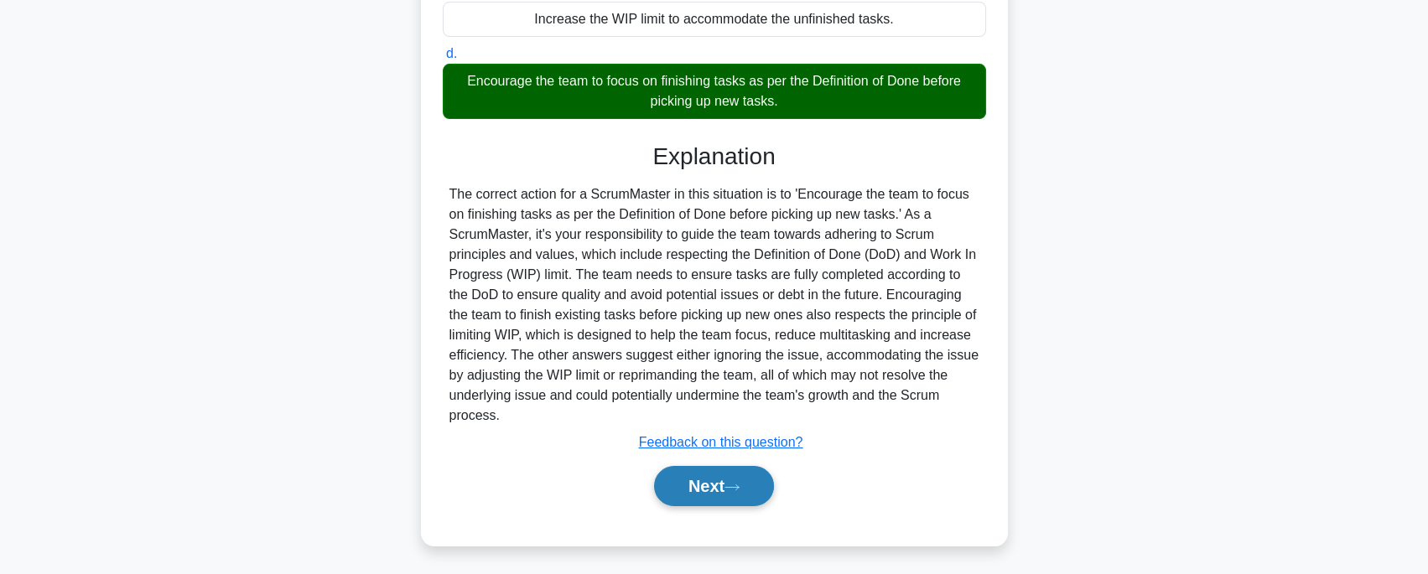
click at [709, 468] on button "Next" at bounding box center [714, 486] width 120 height 40
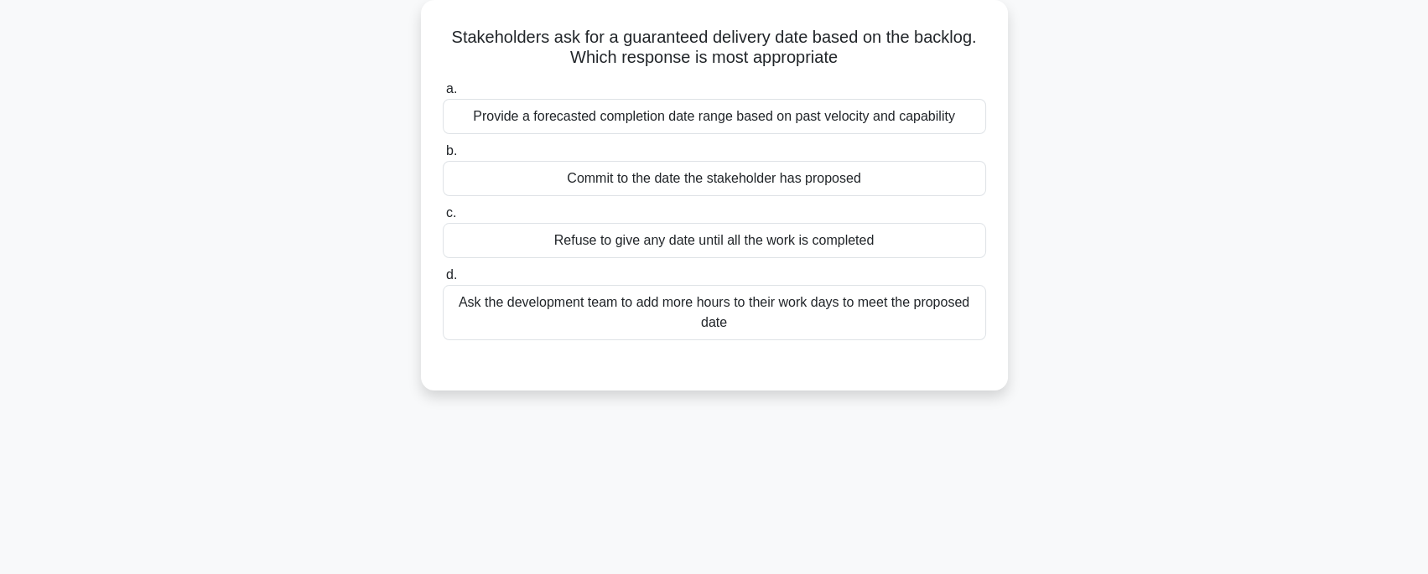
scroll to position [0, 0]
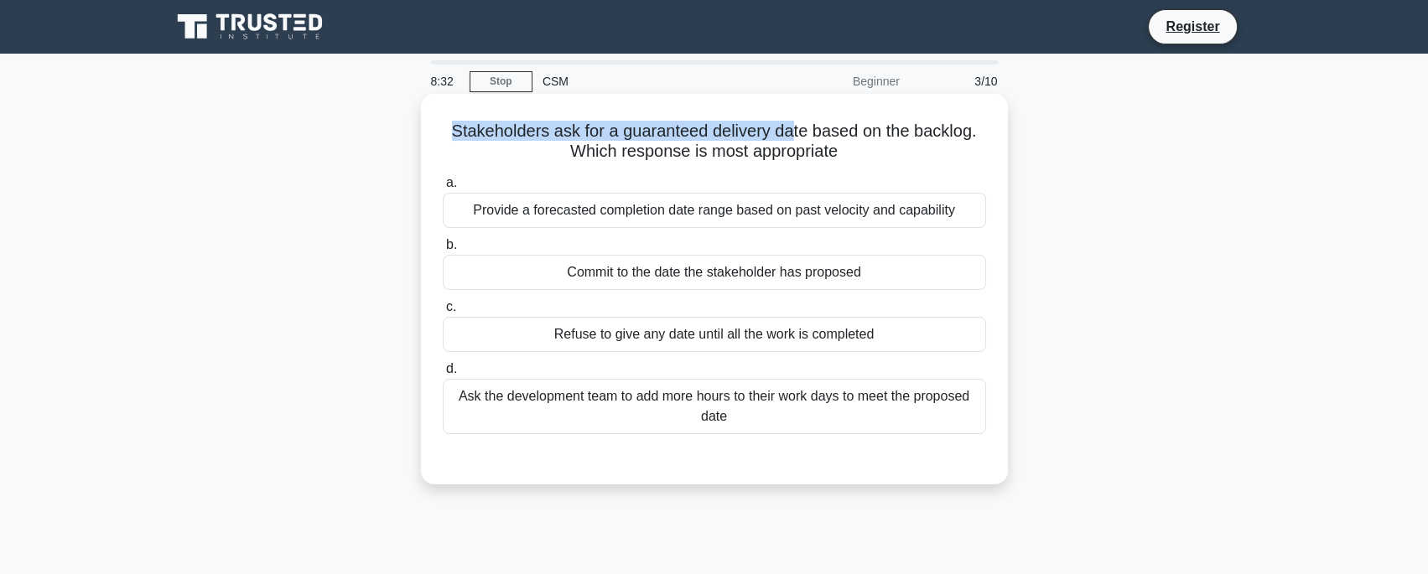
drag, startPoint x: 448, startPoint y: 135, endPoint x: 788, endPoint y: 139, distance: 340.4
click at [788, 139] on h5 "Stakeholders ask for a guaranteed delivery date based on the backlog. Which res…" at bounding box center [714, 142] width 547 height 42
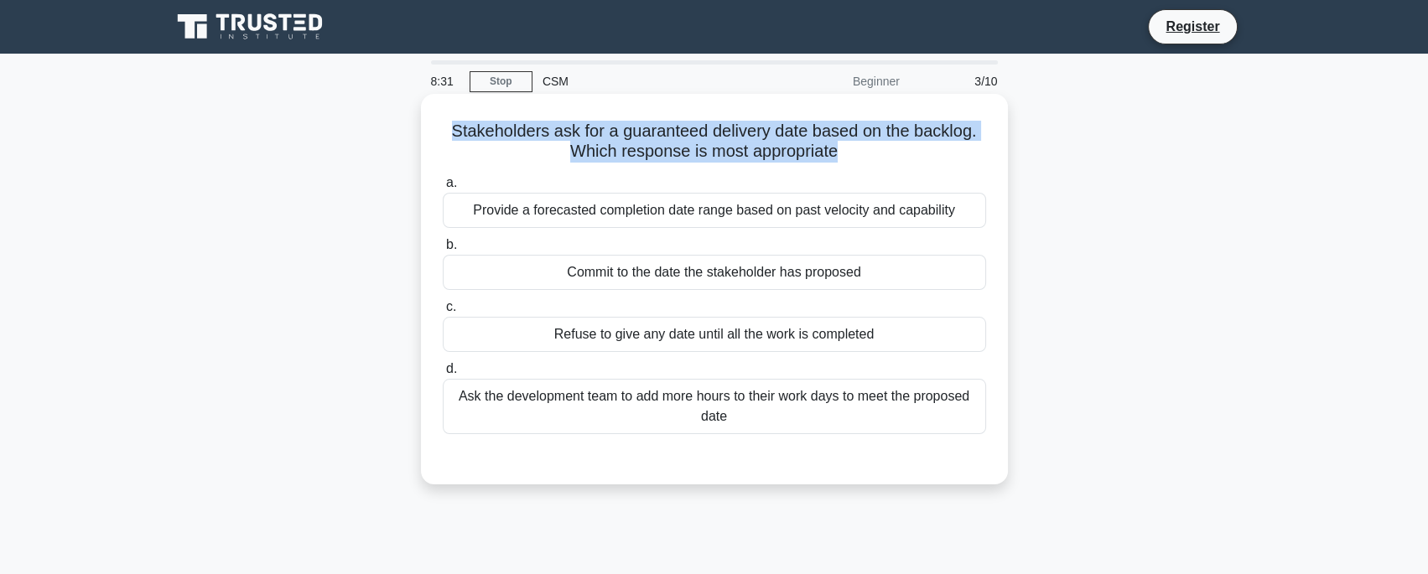
click at [788, 139] on h5 "Stakeholders ask for a guaranteed delivery date based on the backlog. Which res…" at bounding box center [714, 142] width 547 height 42
click at [787, 153] on h5 "Stakeholders ask for a guaranteed delivery date based on the backlog. Which res…" at bounding box center [714, 142] width 547 height 42
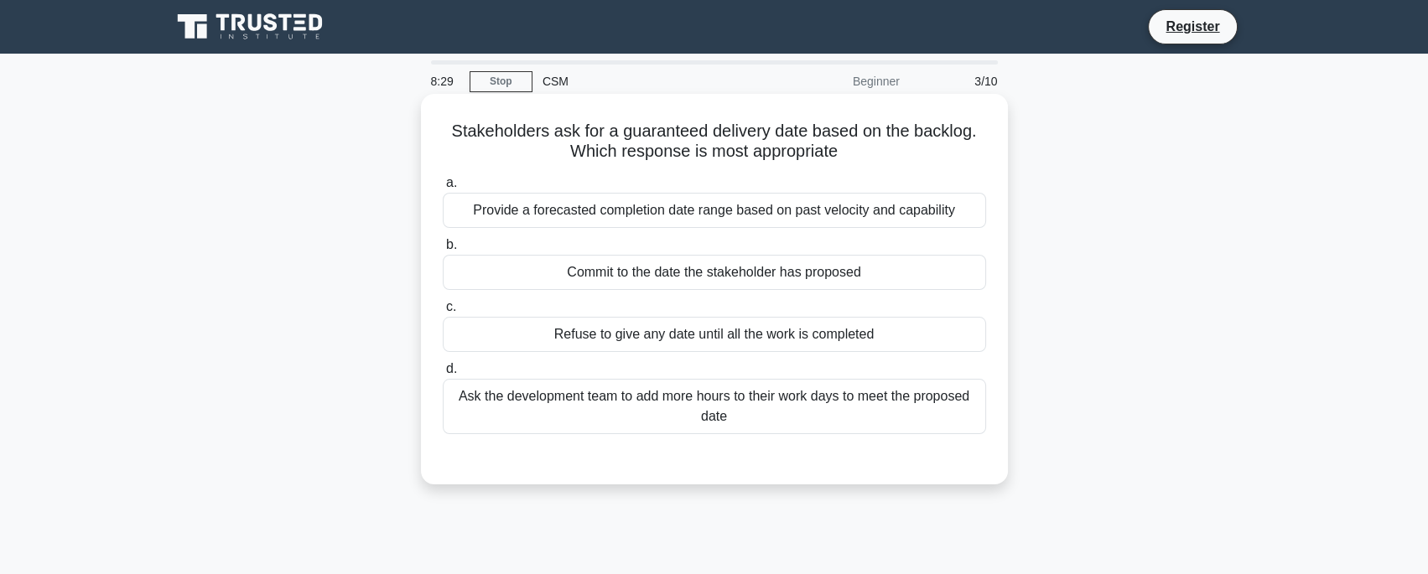
click at [592, 138] on h5 "Stakeholders ask for a guaranteed delivery date based on the backlog. Which res…" at bounding box center [714, 142] width 547 height 42
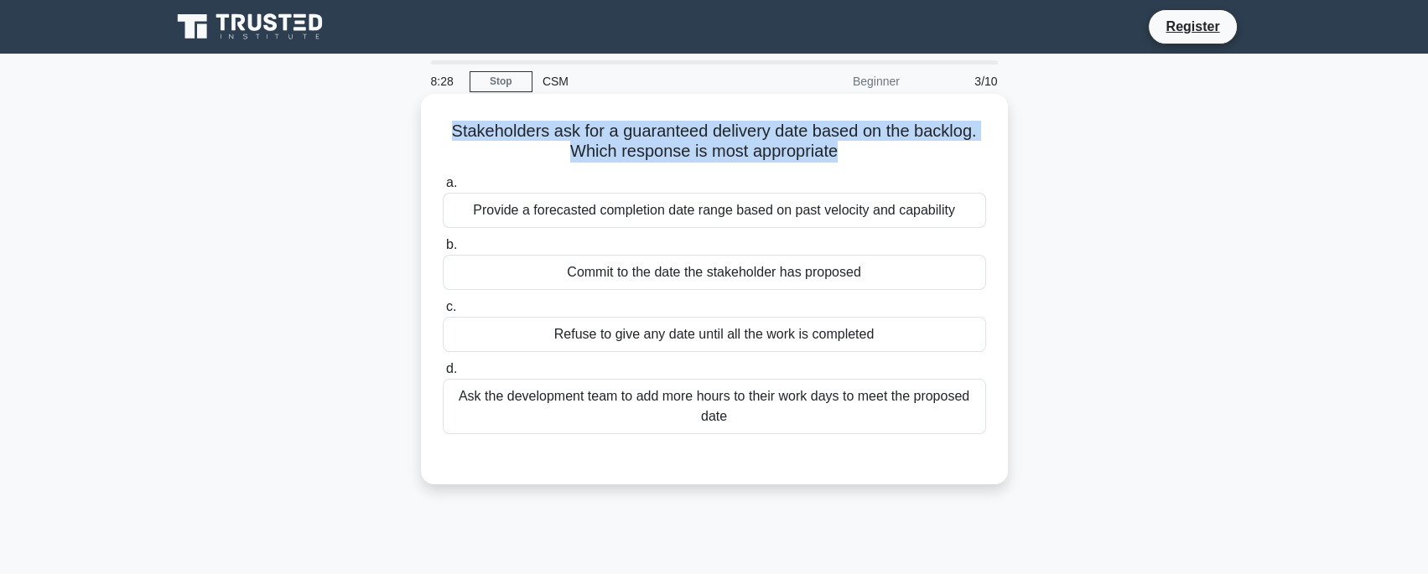
click at [592, 138] on h5 "Stakeholders ask for a guaranteed delivery date based on the backlog. Which res…" at bounding box center [714, 142] width 547 height 42
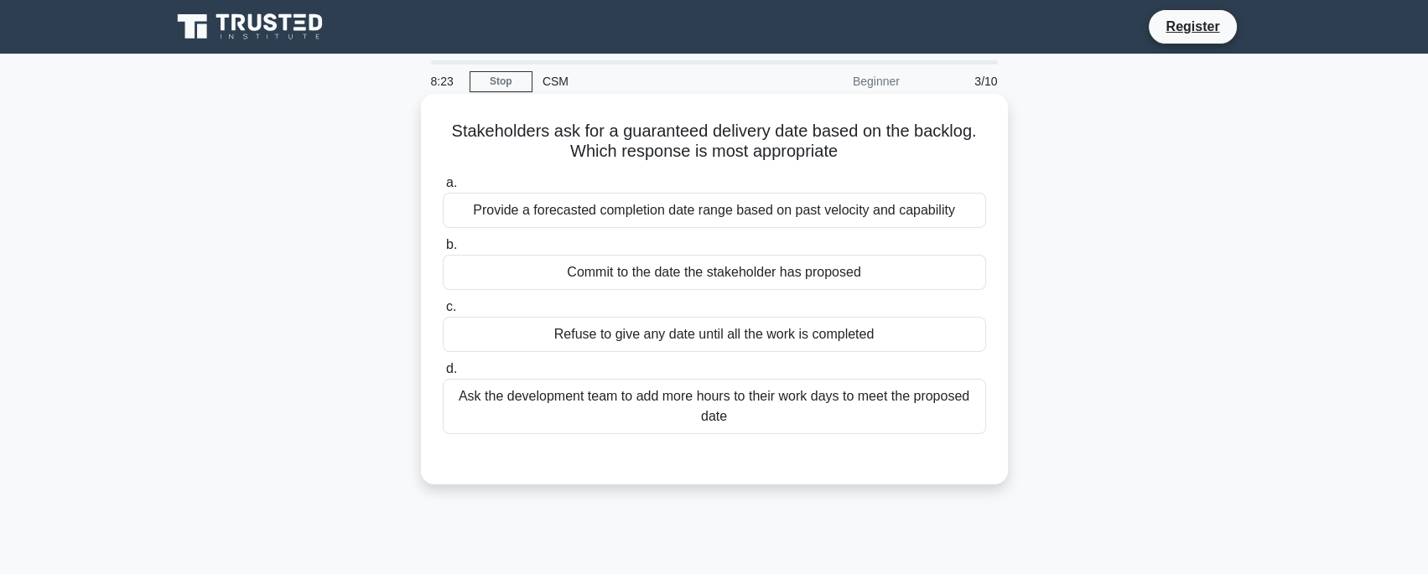
click at [617, 191] on label "a. Provide a forecasted completion date range based on past velocity and capabi…" at bounding box center [714, 200] width 543 height 55
click at [443, 189] on input "a. Provide a forecasted completion date range based on past velocity and capabi…" at bounding box center [443, 183] width 0 height 11
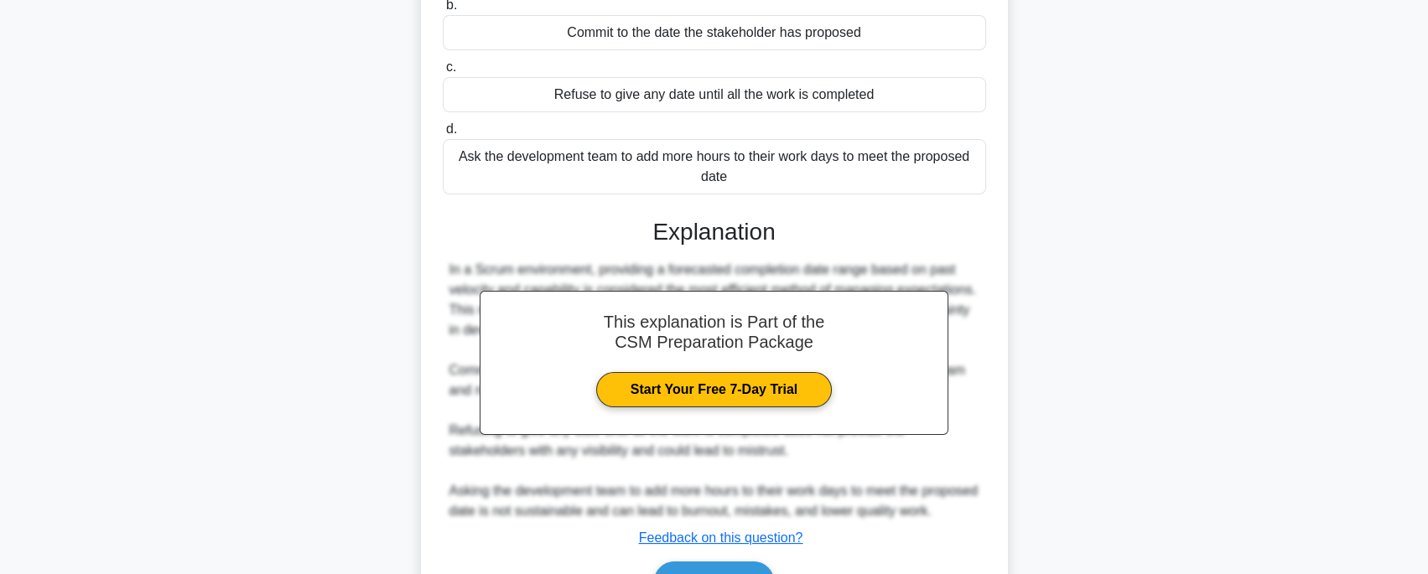
scroll to position [356, 0]
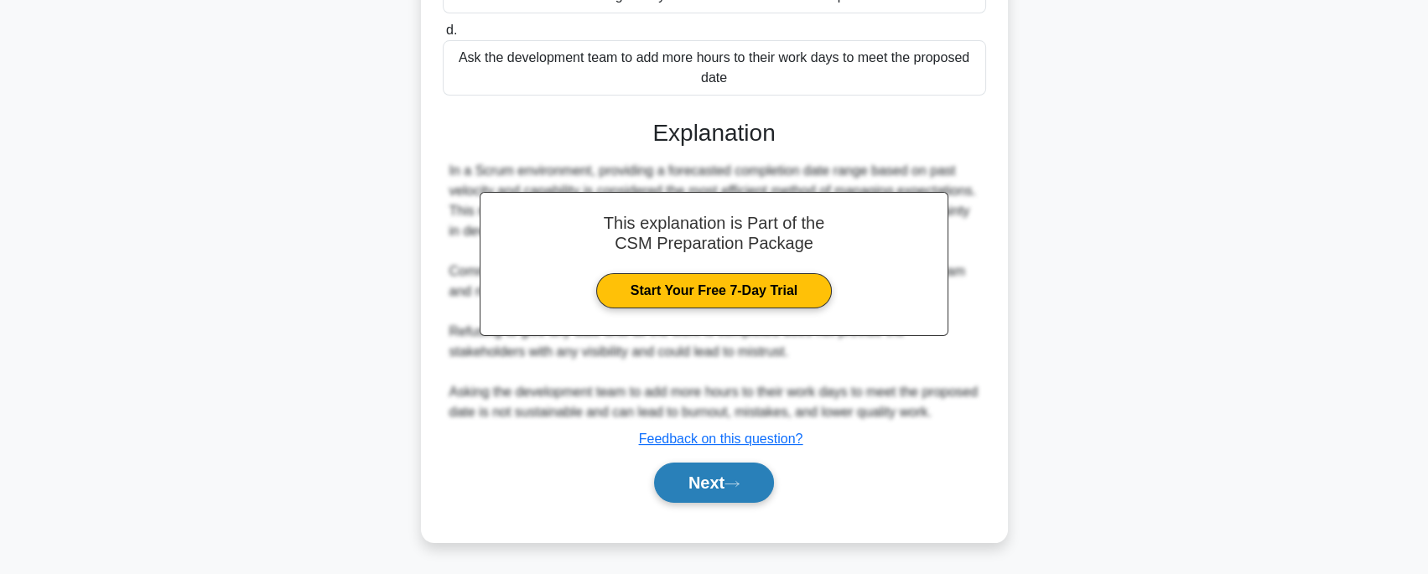
click at [688, 483] on button "Next" at bounding box center [714, 483] width 120 height 40
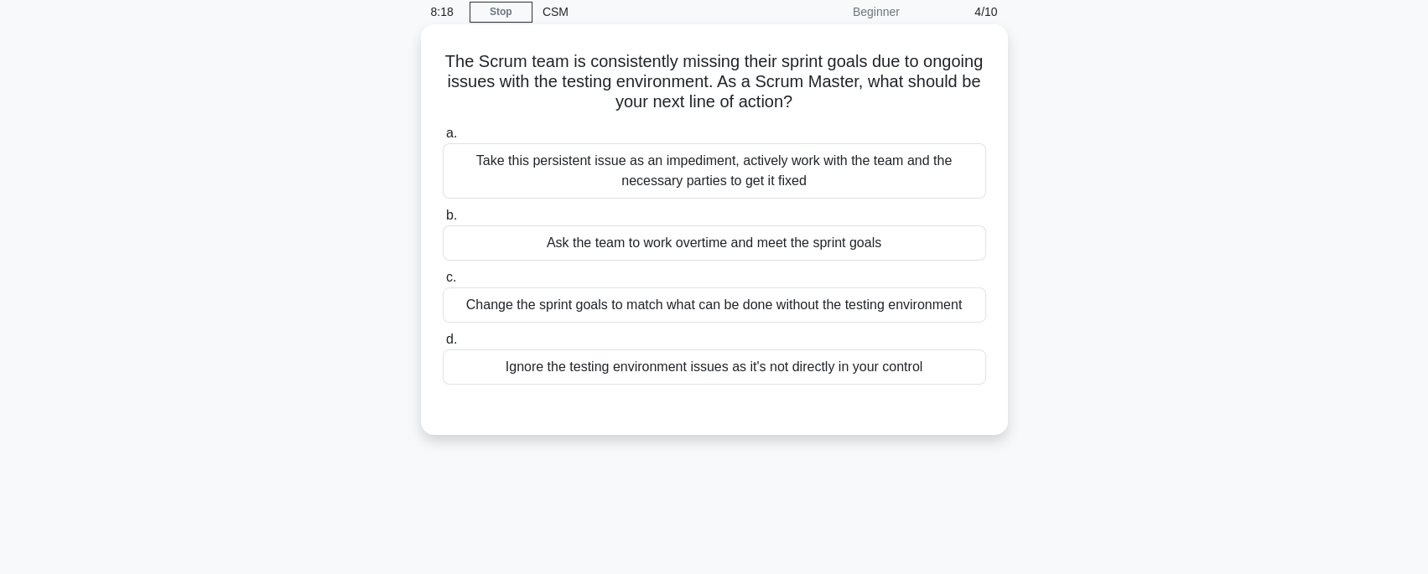
scroll to position [0, 0]
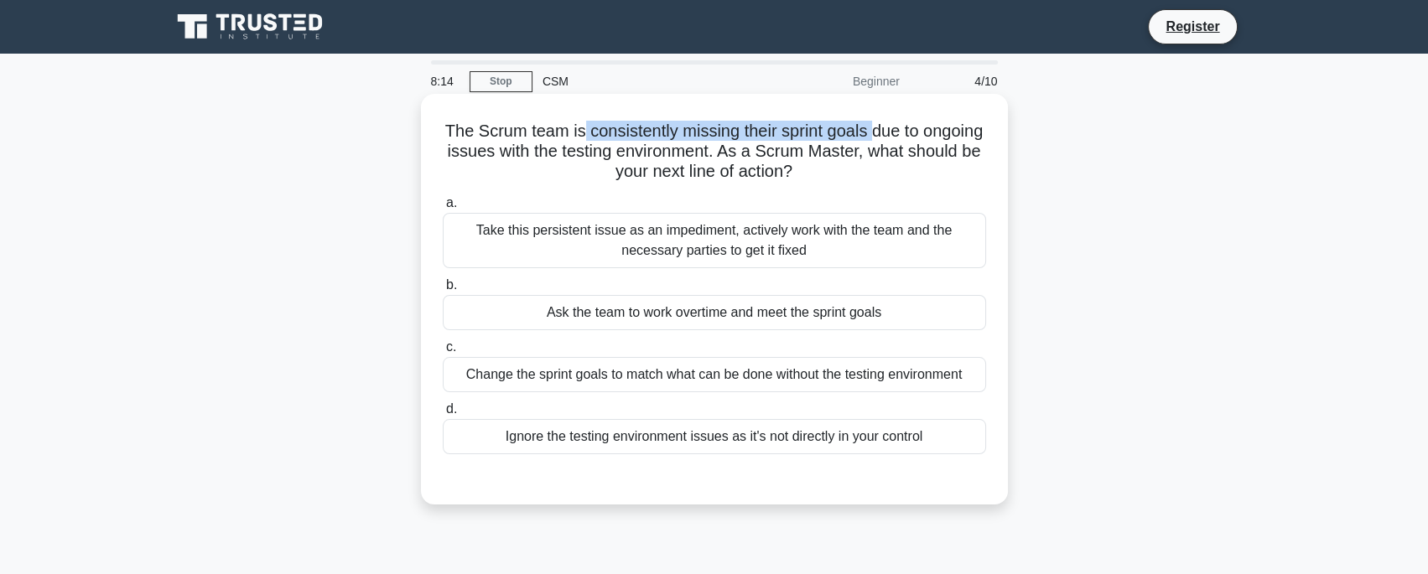
drag, startPoint x: 584, startPoint y: 138, endPoint x: 872, endPoint y: 130, distance: 287.7
click at [872, 130] on h5 "The Scrum team is consistently missing their sprint goals due to ongoing issues…" at bounding box center [714, 152] width 547 height 62
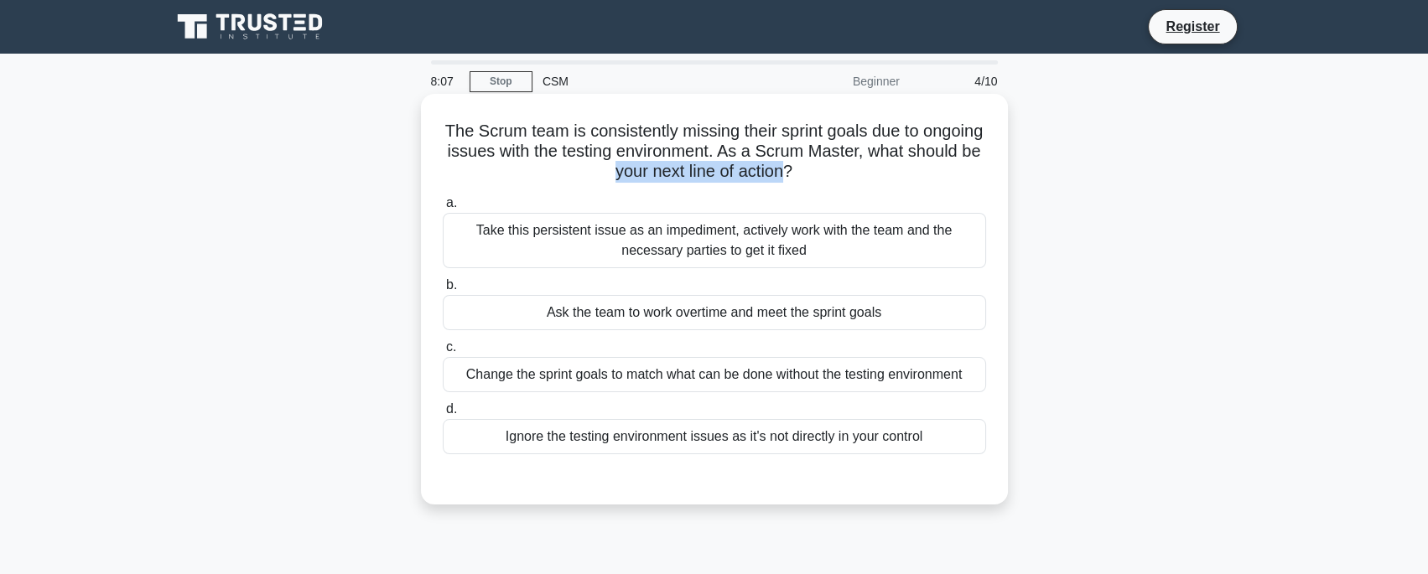
drag, startPoint x: 610, startPoint y: 171, endPoint x: 783, endPoint y: 173, distance: 173.6
click at [783, 173] on h5 "The Scrum team is consistently missing their sprint goals due to ongoing issues…" at bounding box center [714, 152] width 547 height 62
click at [586, 236] on div "Take this persistent issue as an impediment, actively work with the team and th…" at bounding box center [714, 240] width 543 height 55
click at [443, 209] on input "a. Take this persistent issue as an impediment, actively work with the team and…" at bounding box center [443, 203] width 0 height 11
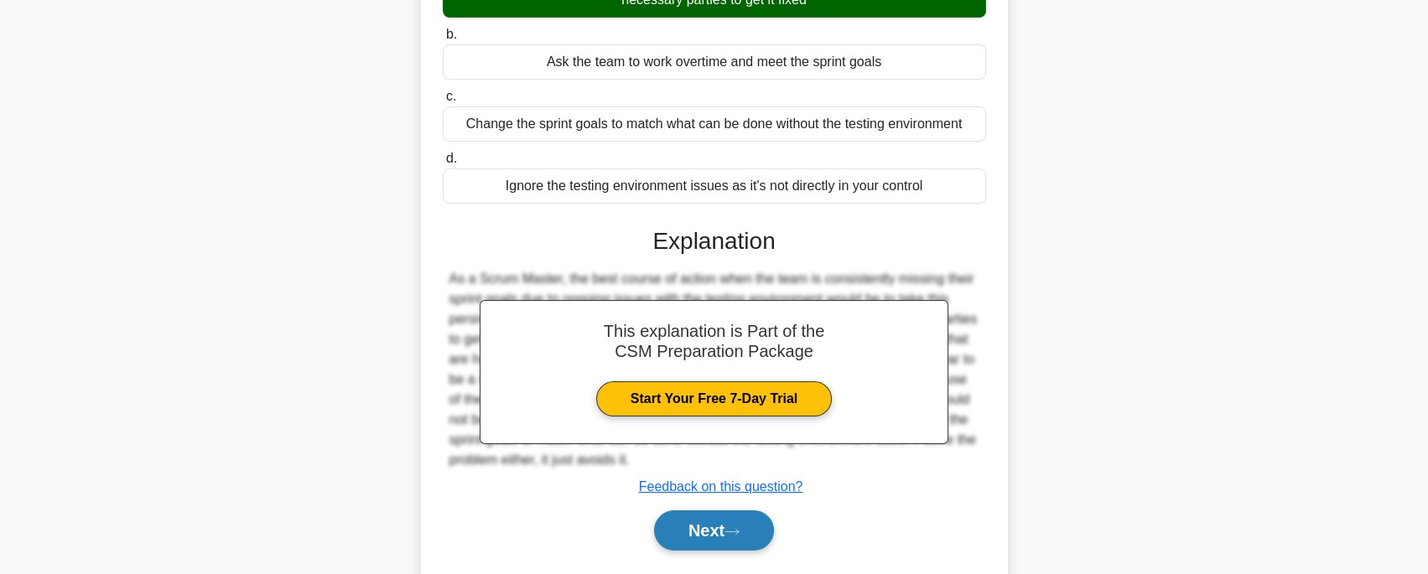
click at [707, 521] on button "Next" at bounding box center [714, 531] width 120 height 40
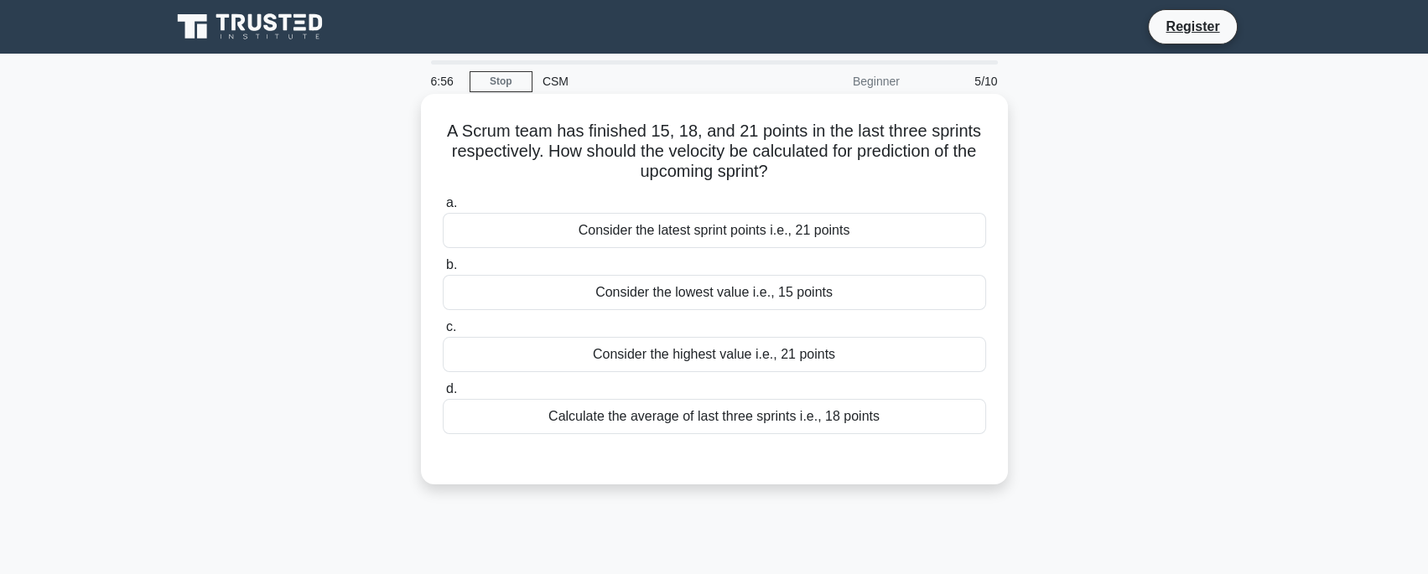
click at [635, 153] on h5 "A Scrum team has finished 15, 18, and 21 points in the last three sprints respe…" at bounding box center [714, 152] width 547 height 62
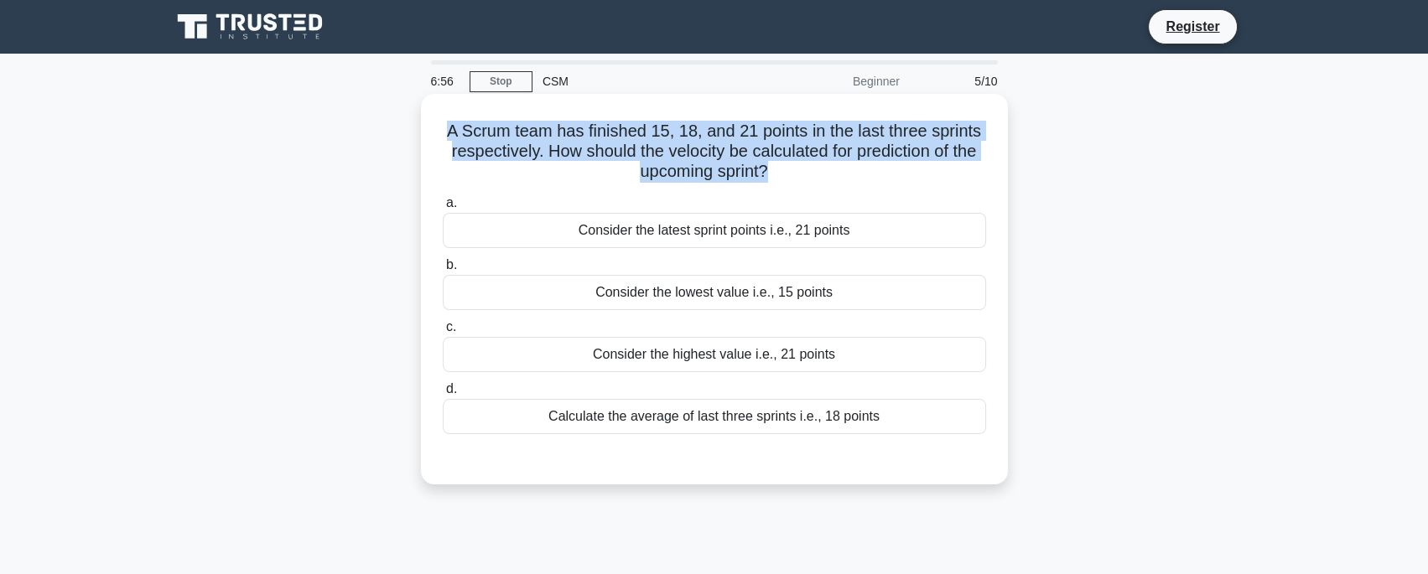
click at [635, 153] on h5 "A Scrum team has finished 15, 18, and 21 points in the last three sprints respe…" at bounding box center [714, 152] width 547 height 62
click at [646, 179] on h5 "A Scrum team has finished 15, 18, and 21 points in the last three sprints respe…" at bounding box center [714, 152] width 547 height 62
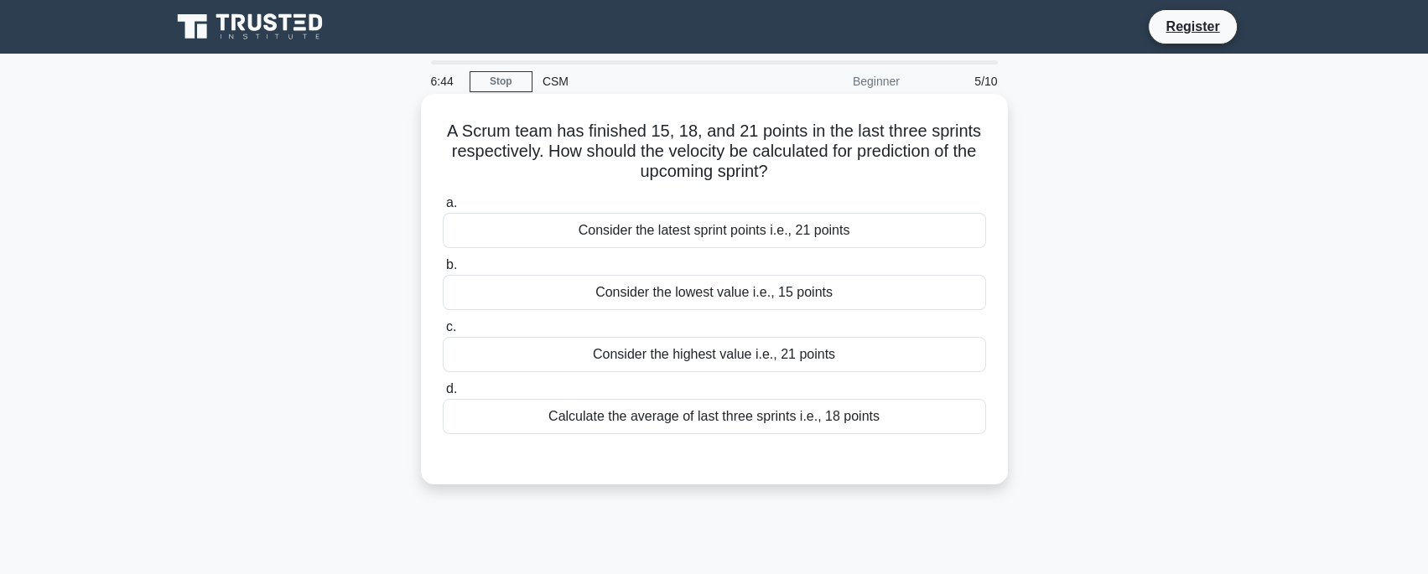
click at [761, 414] on div "Calculate the average of last three sprints i.e., 18 points" at bounding box center [714, 416] width 543 height 35
click at [443, 395] on input "d. Calculate the average of last three sprints i.e., 18 points" at bounding box center [443, 389] width 0 height 11
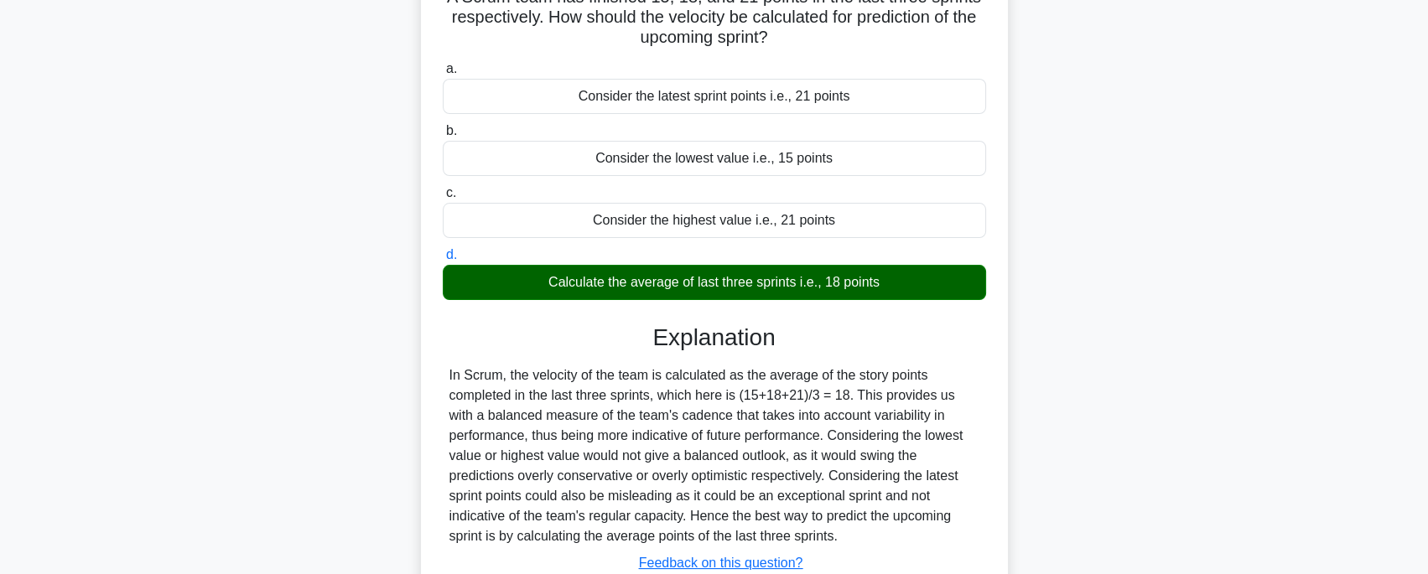
scroll to position [331, 0]
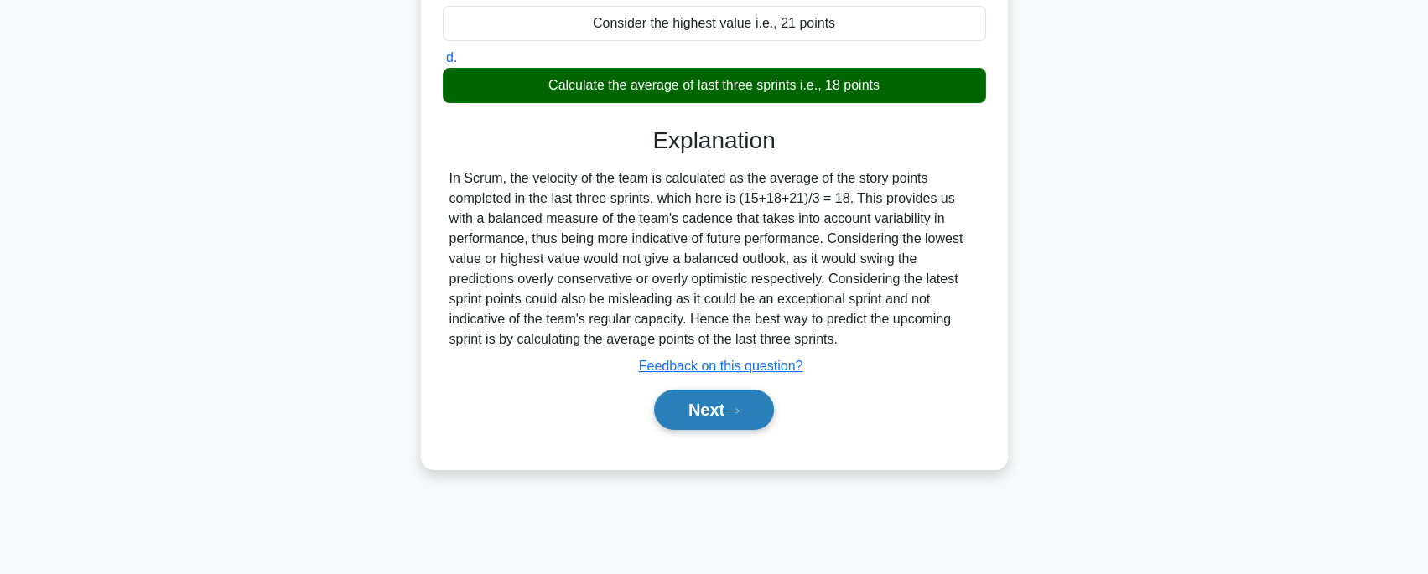
click at [759, 413] on button "Next" at bounding box center [714, 410] width 120 height 40
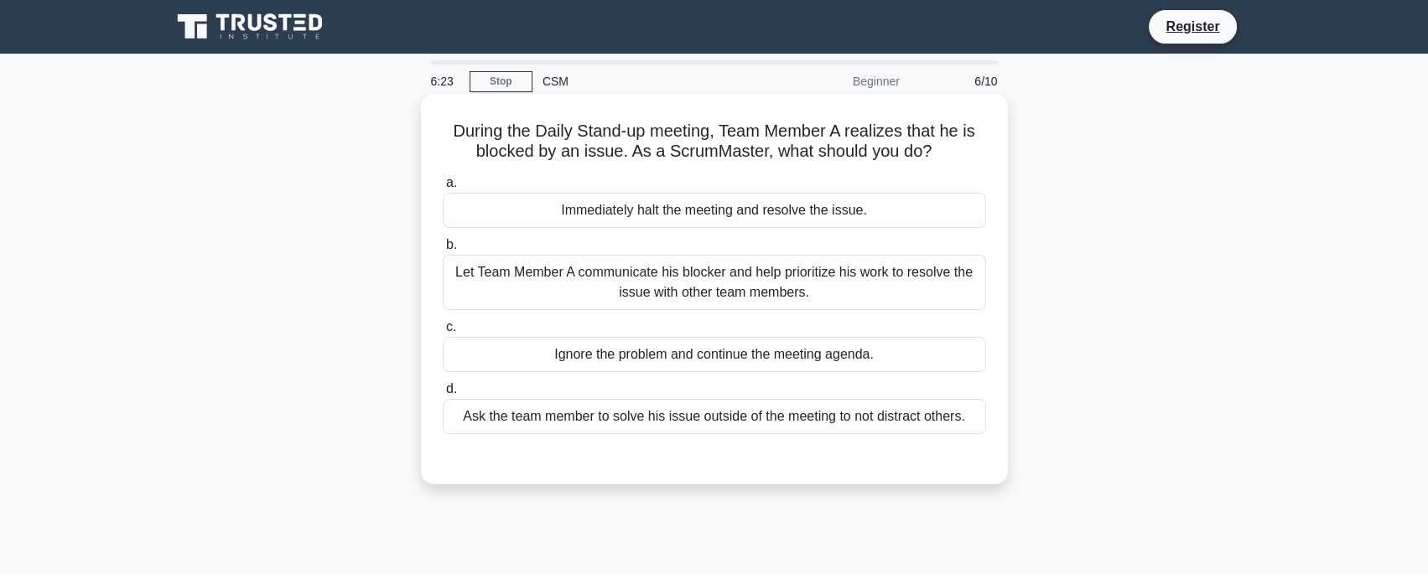
scroll to position [5, 0]
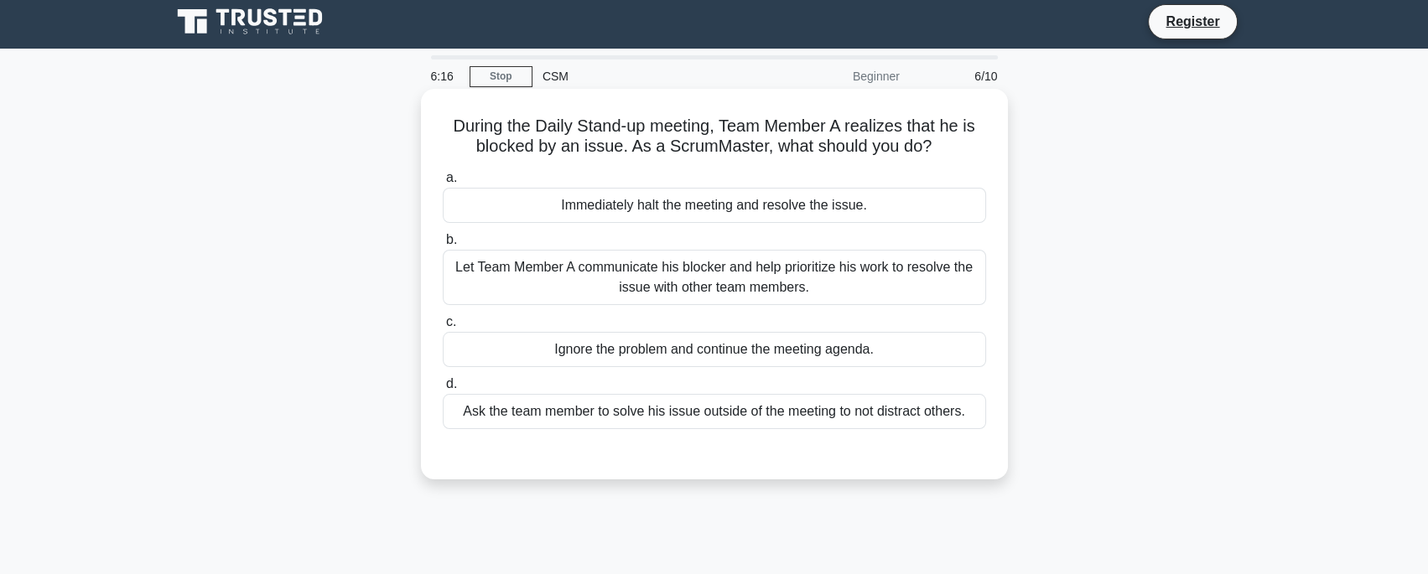
click at [605, 406] on div "Ask the team member to solve his issue outside of the meeting to not distract o…" at bounding box center [714, 411] width 543 height 35
click at [443, 390] on input "d. Ask the team member to solve his issue outside of the meeting to not distrac…" at bounding box center [443, 384] width 0 height 11
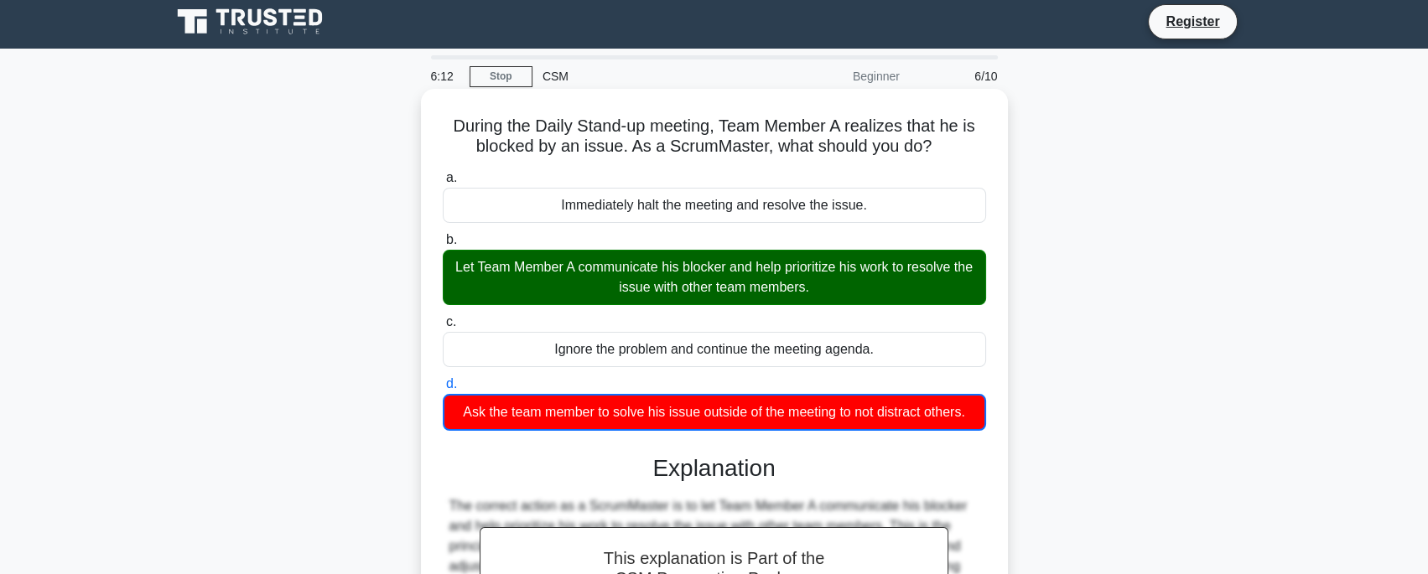
drag, startPoint x: 485, startPoint y: 266, endPoint x: 662, endPoint y: 266, distance: 176.9
click at [662, 266] on div "Let Team Member A communicate his blocker and help prioritize his work to resol…" at bounding box center [714, 277] width 543 height 55
click at [443, 246] on input "b. Let Team Member A communicate his blocker and help prioritize his work to re…" at bounding box center [443, 240] width 0 height 11
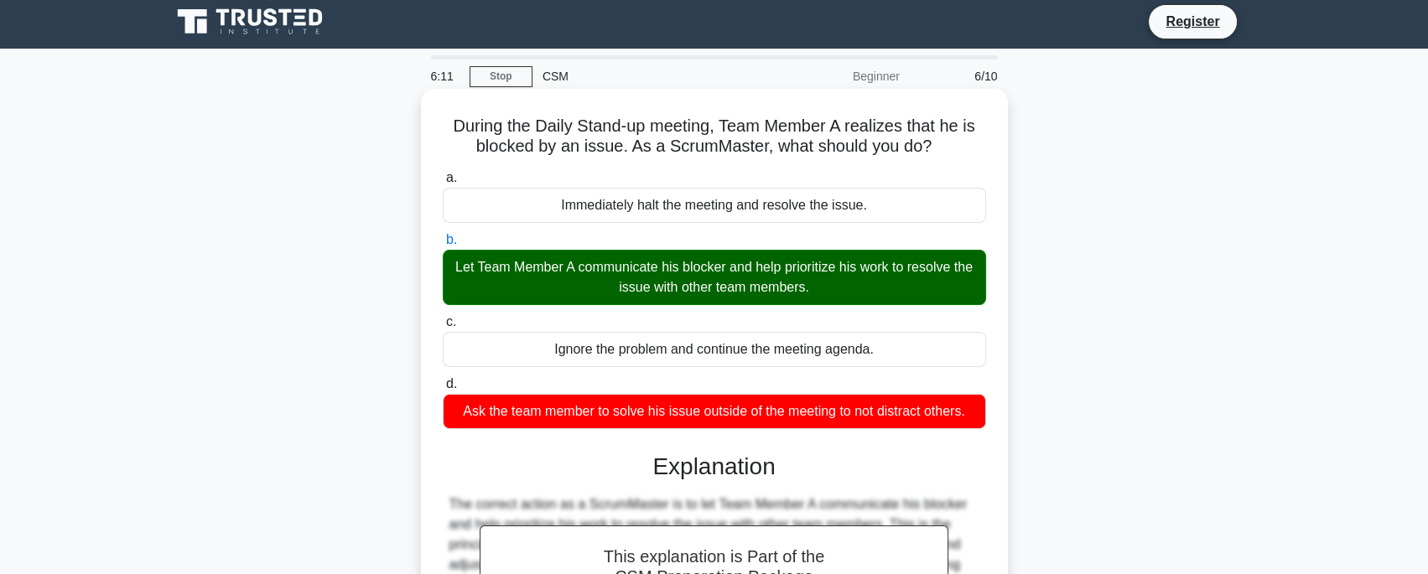
drag, startPoint x: 587, startPoint y: 267, endPoint x: 714, endPoint y: 271, distance: 127.5
click at [714, 271] on div "Let Team Member A communicate his blocker and help prioritize his work to resol…" at bounding box center [714, 277] width 543 height 55
click at [443, 246] on input "b. Let Team Member A communicate his blocker and help prioritize his work to re…" at bounding box center [443, 240] width 0 height 11
click at [714, 271] on div "Let Team Member A communicate his blocker and help prioritize his work to resol…" at bounding box center [714, 277] width 543 height 55
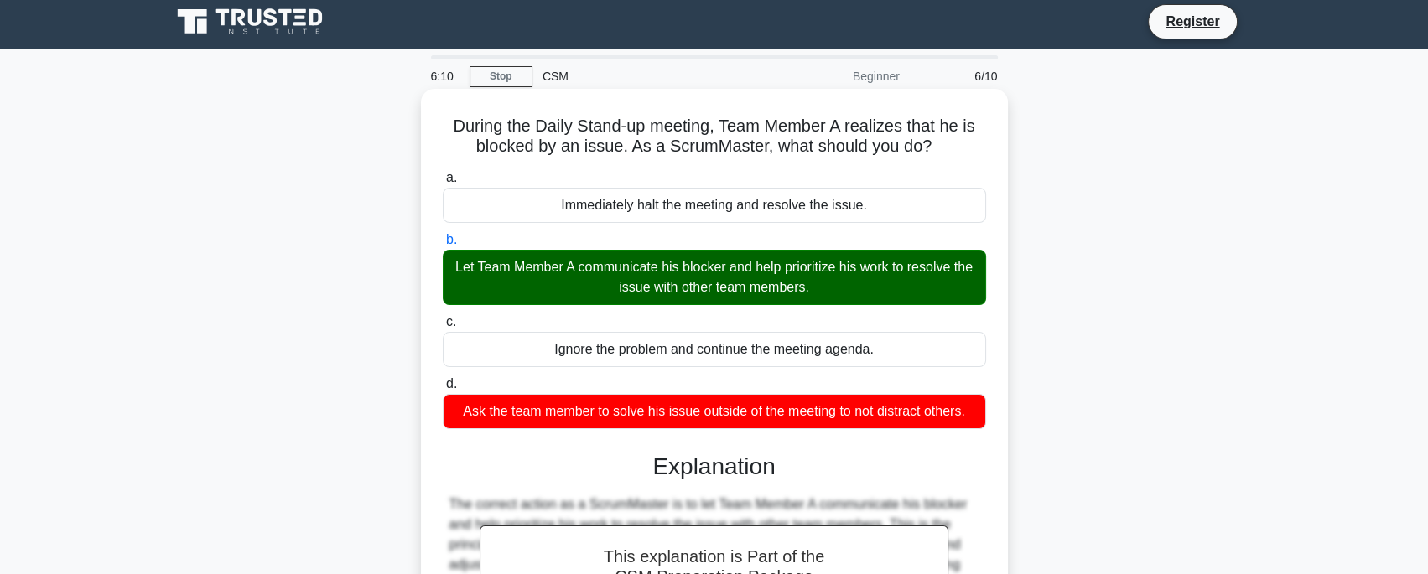
click at [443, 246] on input "b. Let Team Member A communicate his blocker and help prioritize his work to re…" at bounding box center [443, 240] width 0 height 11
click at [714, 271] on div "Let Team Member A communicate his blocker and help prioritize his work to resol…" at bounding box center [714, 277] width 543 height 55
click at [443, 246] on input "b. Let Team Member A communicate his blocker and help prioritize his work to re…" at bounding box center [443, 240] width 0 height 11
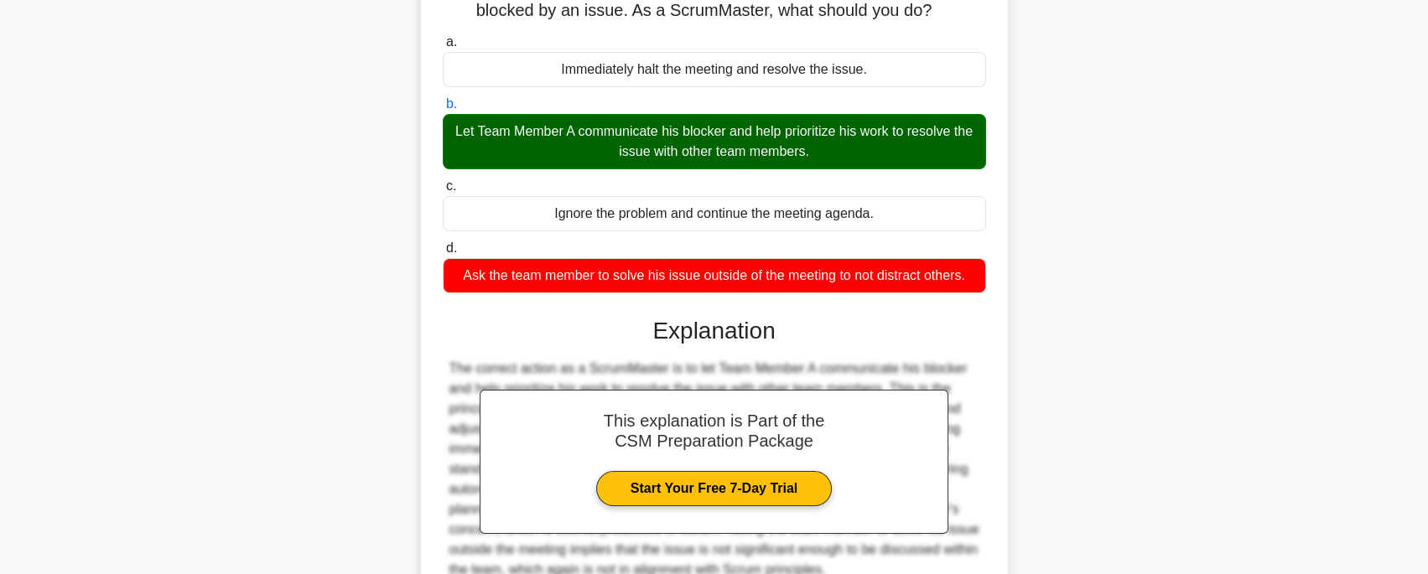
scroll to position [331, 0]
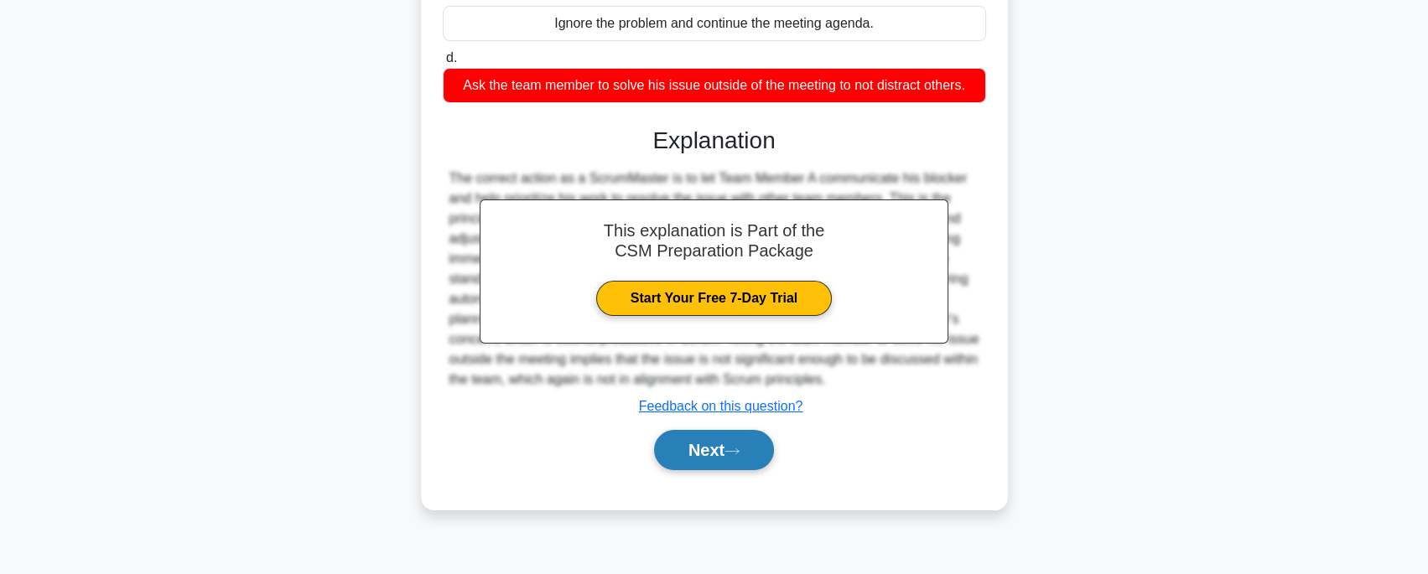
click at [726, 439] on button "Next" at bounding box center [714, 450] width 120 height 40
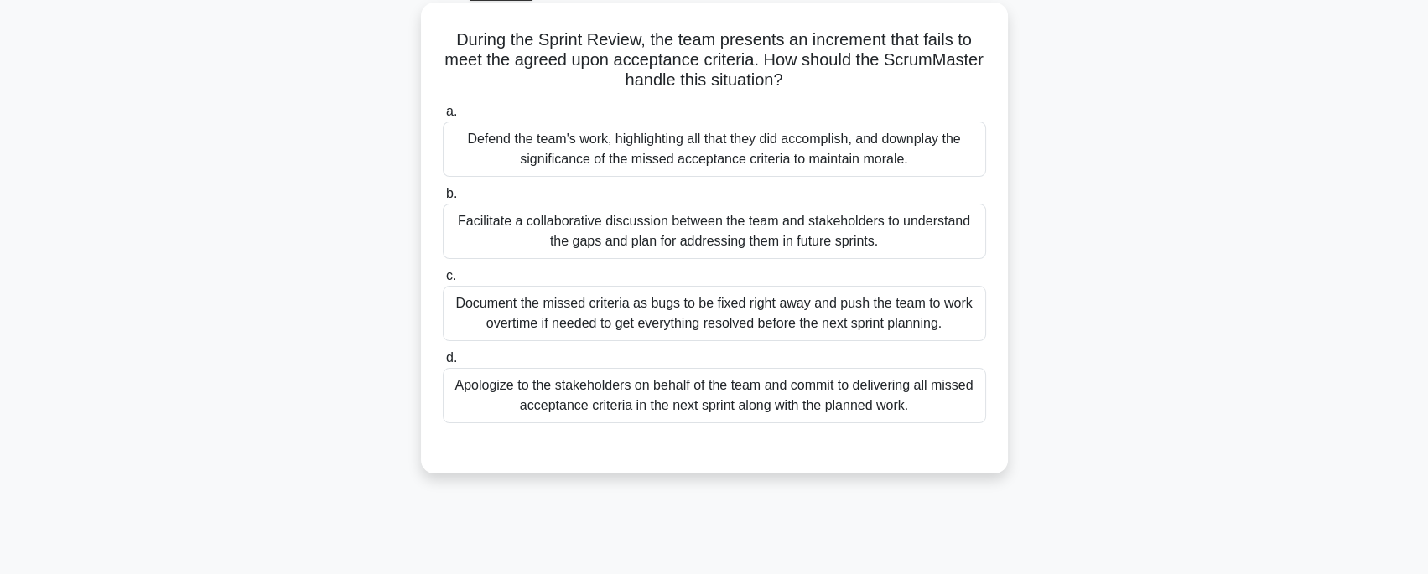
scroll to position [86, 0]
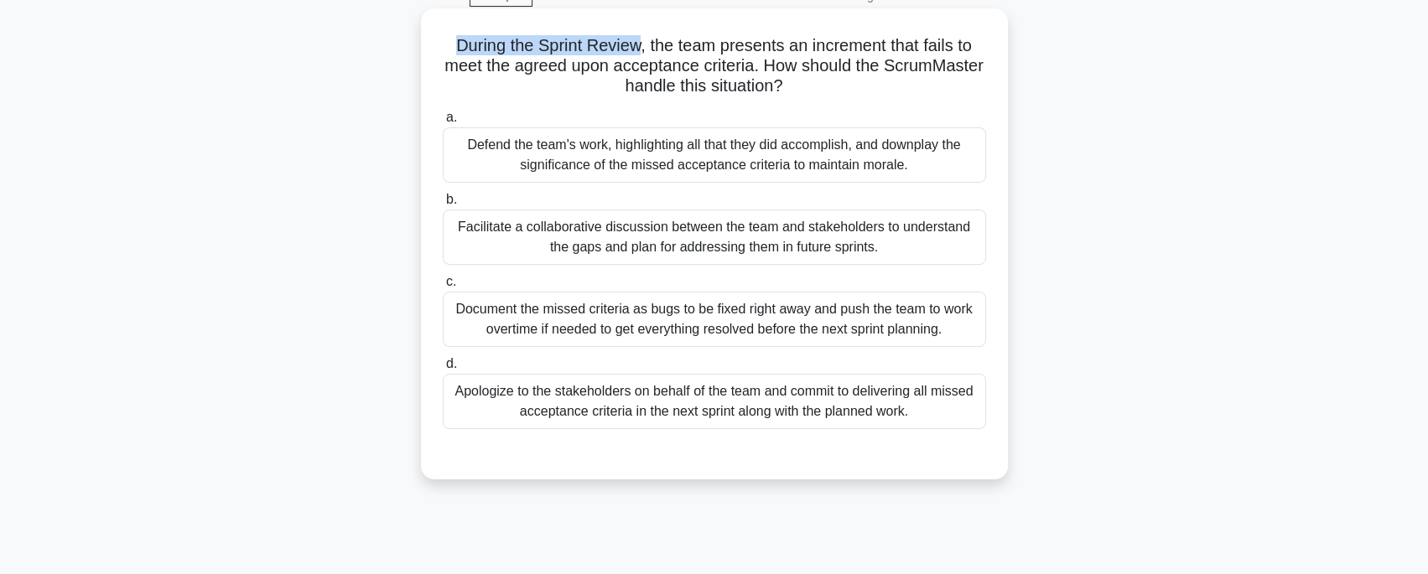
drag, startPoint x: 444, startPoint y: 49, endPoint x: 638, endPoint y: 52, distance: 194.6
click at [638, 52] on h5 "During the Sprint Review, the team presents an increment that fails to meet the…" at bounding box center [714, 66] width 547 height 62
click at [570, 70] on h5 "During the Sprint Review, the team presents an increment that fails to meet the…" at bounding box center [714, 66] width 547 height 62
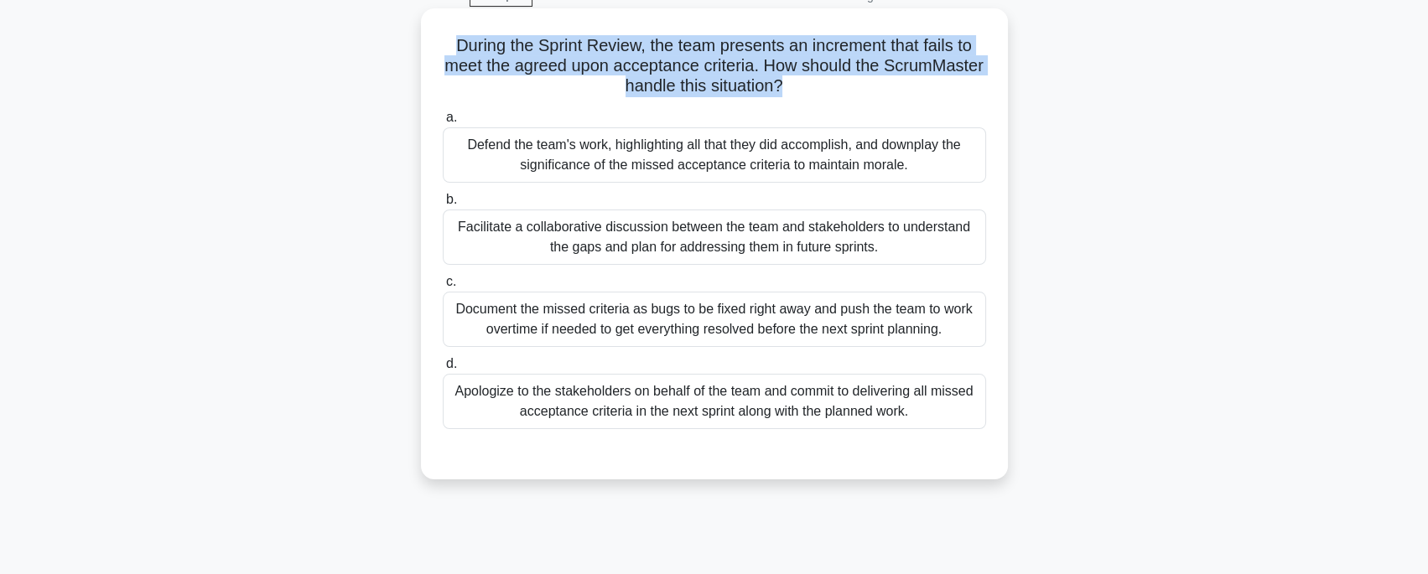
click at [570, 70] on h5 "During the Sprint Review, the team presents an increment that fails to meet the…" at bounding box center [714, 66] width 547 height 62
click at [792, 95] on icon at bounding box center [787, 87] width 9 height 18
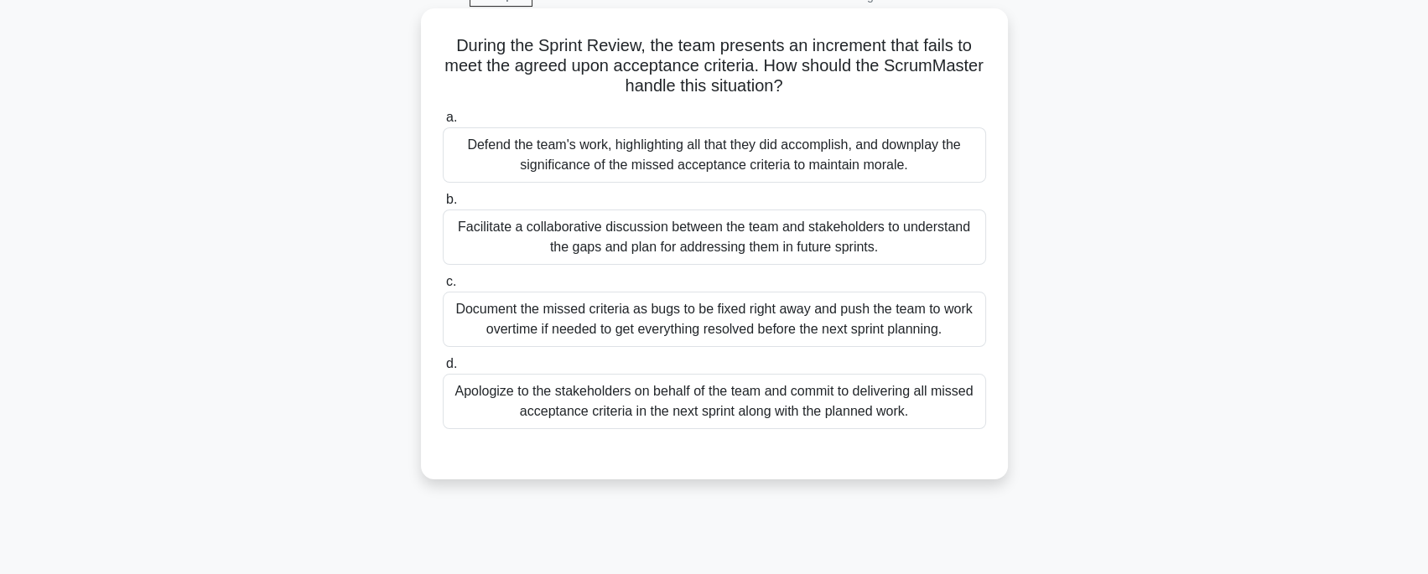
click at [642, 164] on div "Defend the team's work, highlighting all that they did accomplish, and downplay…" at bounding box center [714, 154] width 543 height 55
click at [443, 123] on input "a. Defend the team's work, highlighting all that they did accomplish, and downp…" at bounding box center [443, 117] width 0 height 11
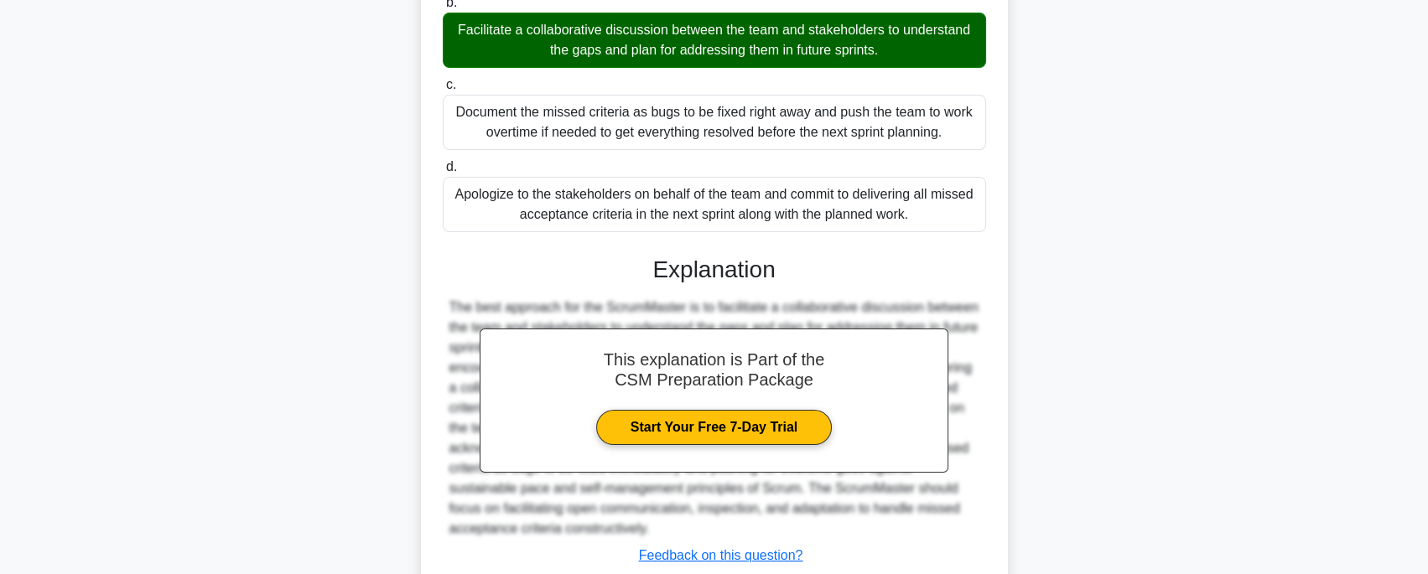
scroll to position [397, 0]
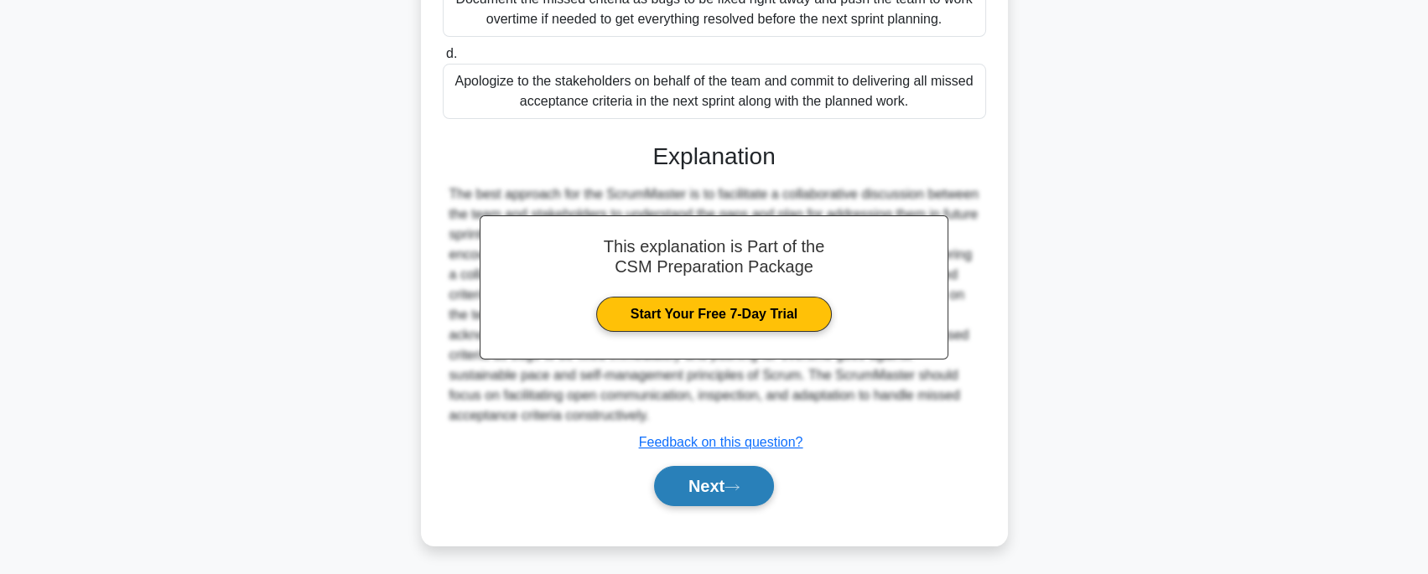
click at [673, 477] on button "Next" at bounding box center [714, 486] width 120 height 40
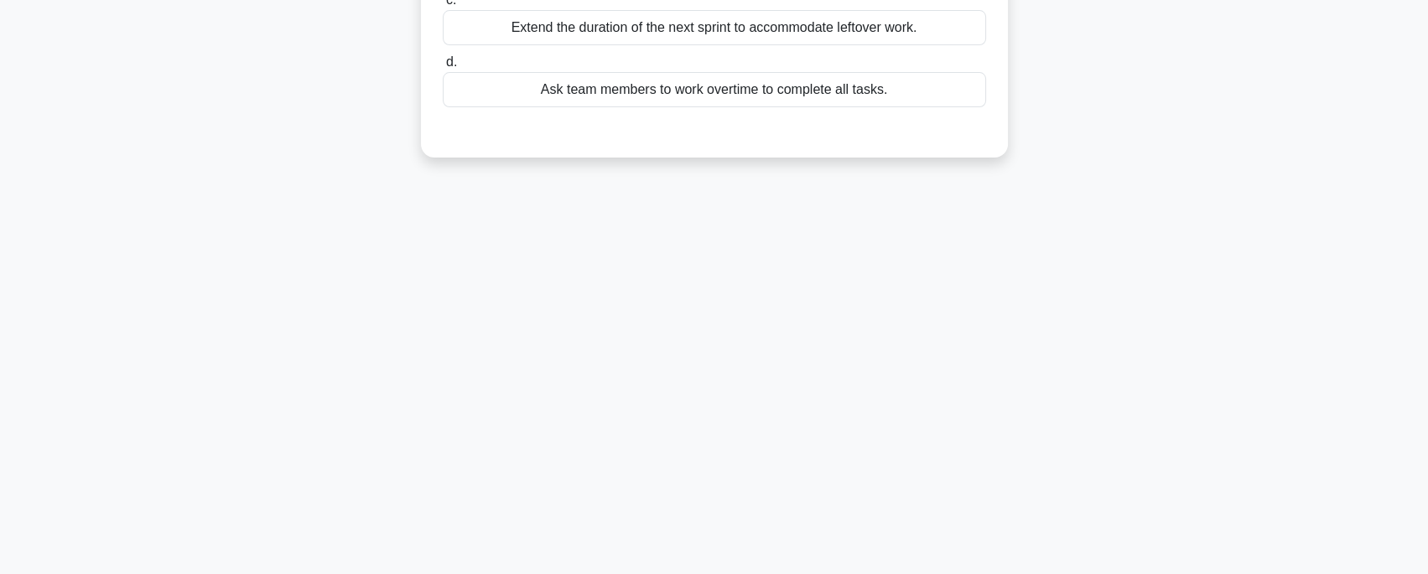
scroll to position [0, 0]
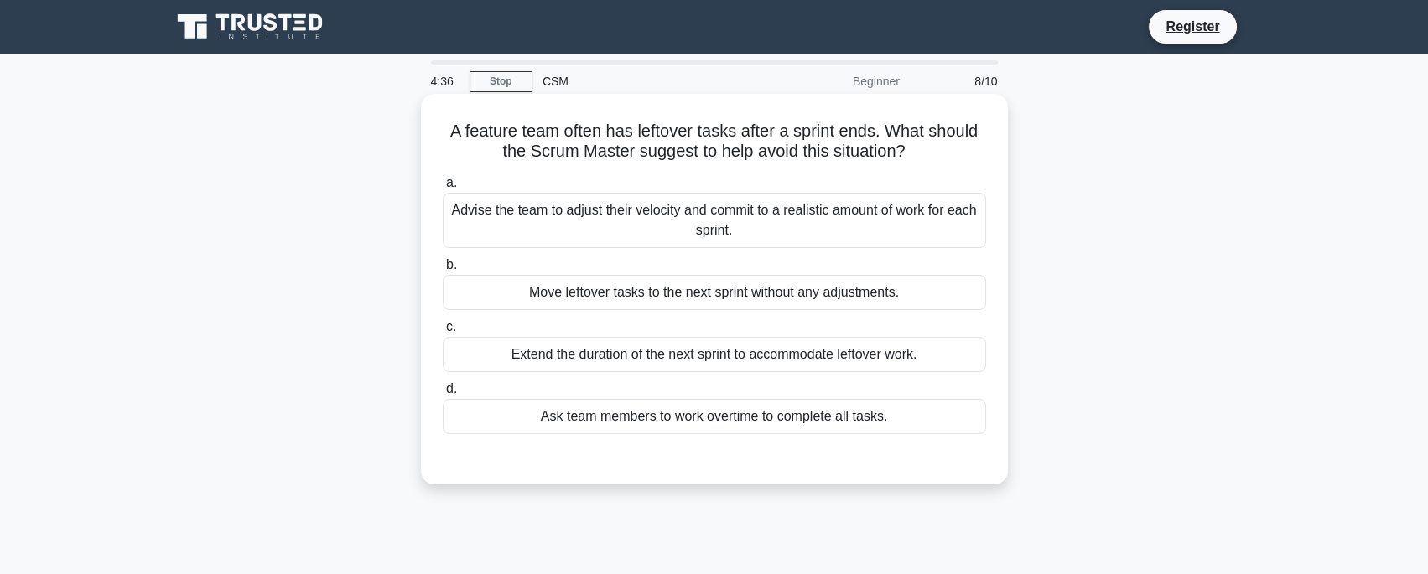
click at [662, 134] on h5 "A feature team often has leftover tasks after a sprint ends. What should the Sc…" at bounding box center [714, 142] width 547 height 42
click at [605, 156] on h5 "A feature team often has leftover tasks after a sprint ends. What should the Sc…" at bounding box center [714, 142] width 547 height 42
click at [569, 282] on div "Move leftover tasks to the next sprint without any adjustments." at bounding box center [714, 292] width 543 height 35
click at [443, 271] on input "b. Move leftover tasks to the next sprint without any adjustments." at bounding box center [443, 265] width 0 height 11
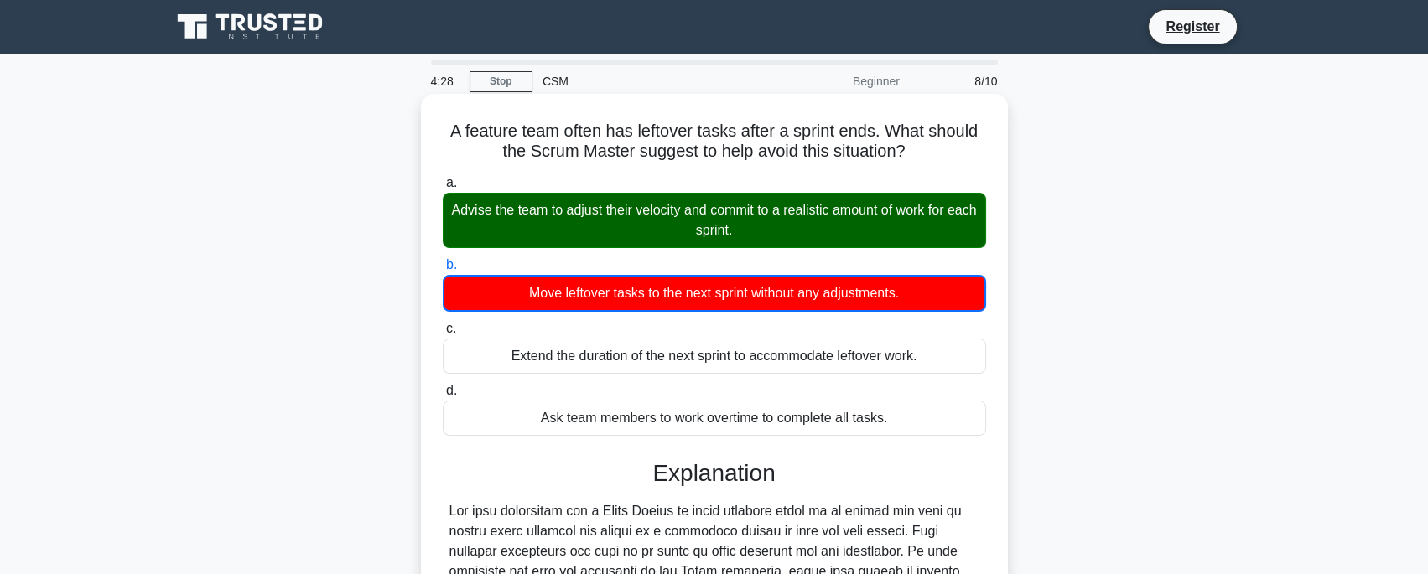
scroll to position [20, 0]
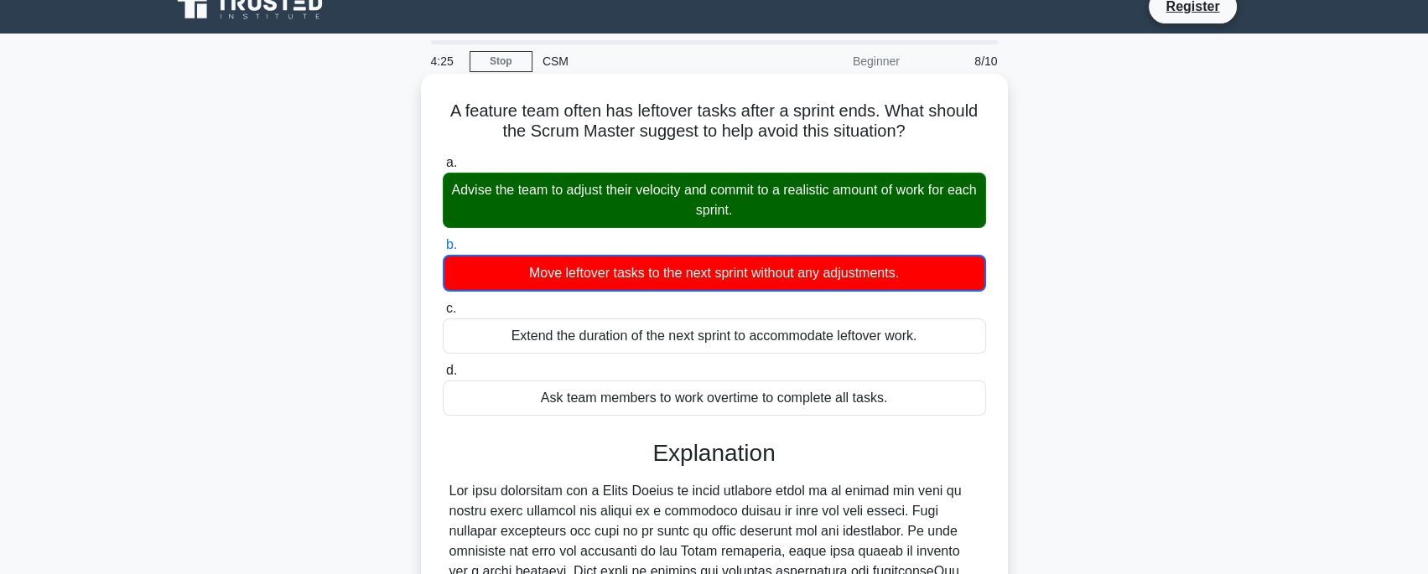
drag, startPoint x: 452, startPoint y: 190, endPoint x: 754, endPoint y: 211, distance: 302.6
click at [754, 211] on div "Advise the team to adjust their velocity and commit to a realistic amount of wo…" at bounding box center [714, 200] width 543 height 55
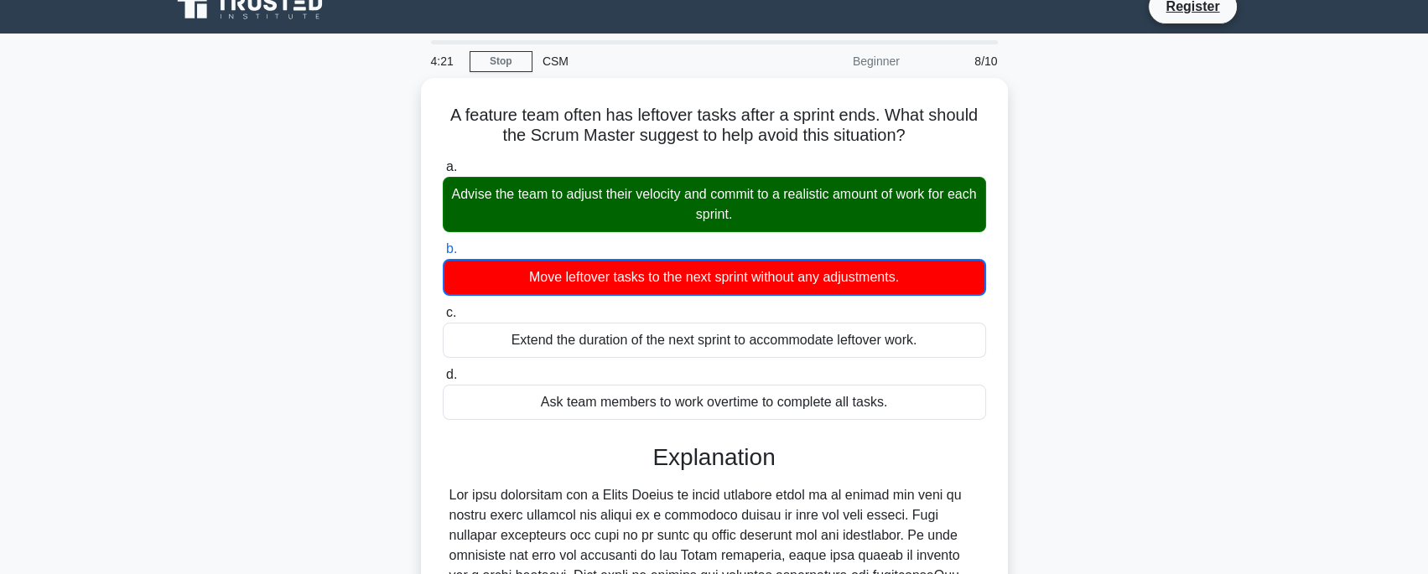
click at [394, 147] on div "A feature team often has leftover tasks after a sprint ends. What should the Sc…" at bounding box center [714, 482] width 1107 height 809
